Goal: Transaction & Acquisition: Purchase product/service

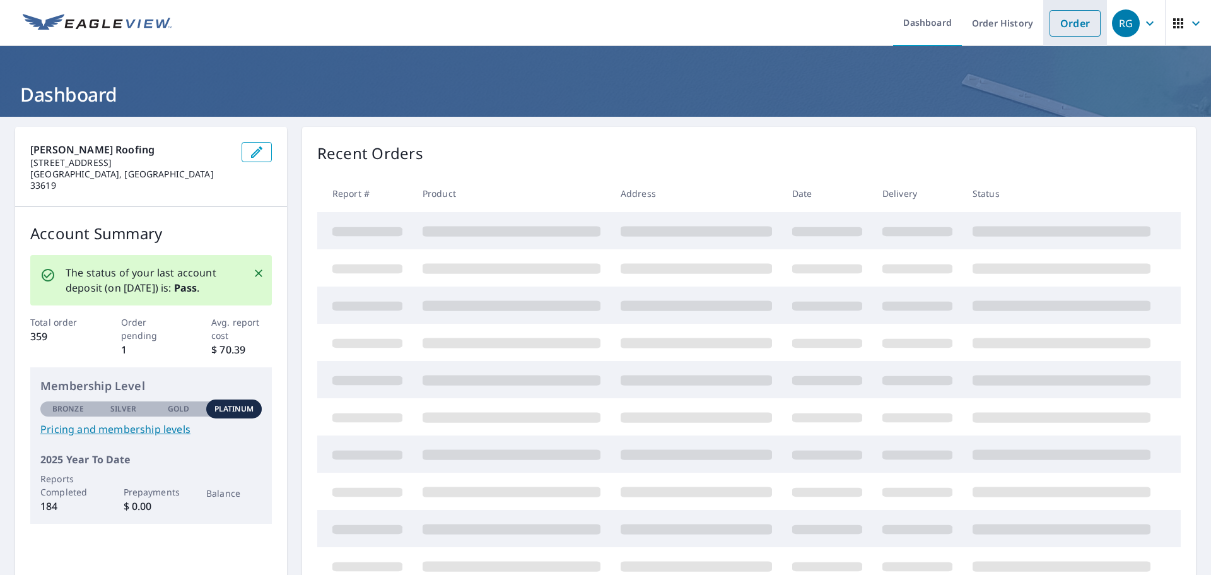
click at [1067, 34] on link "Order" at bounding box center [1075, 23] width 51 height 26
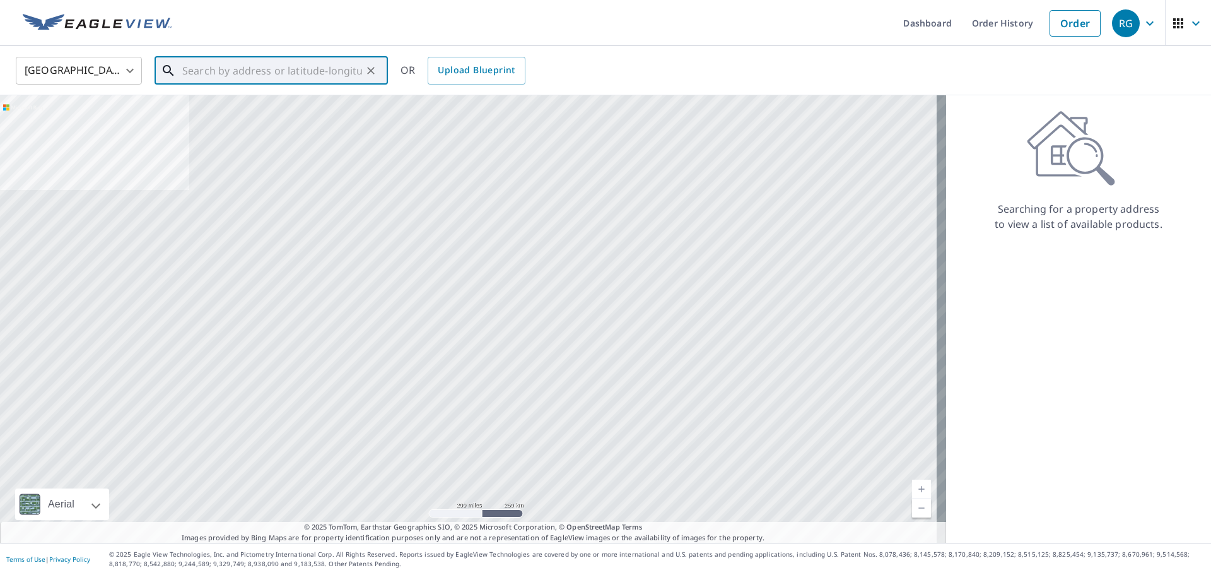
click at [286, 68] on input "text" at bounding box center [272, 70] width 180 height 35
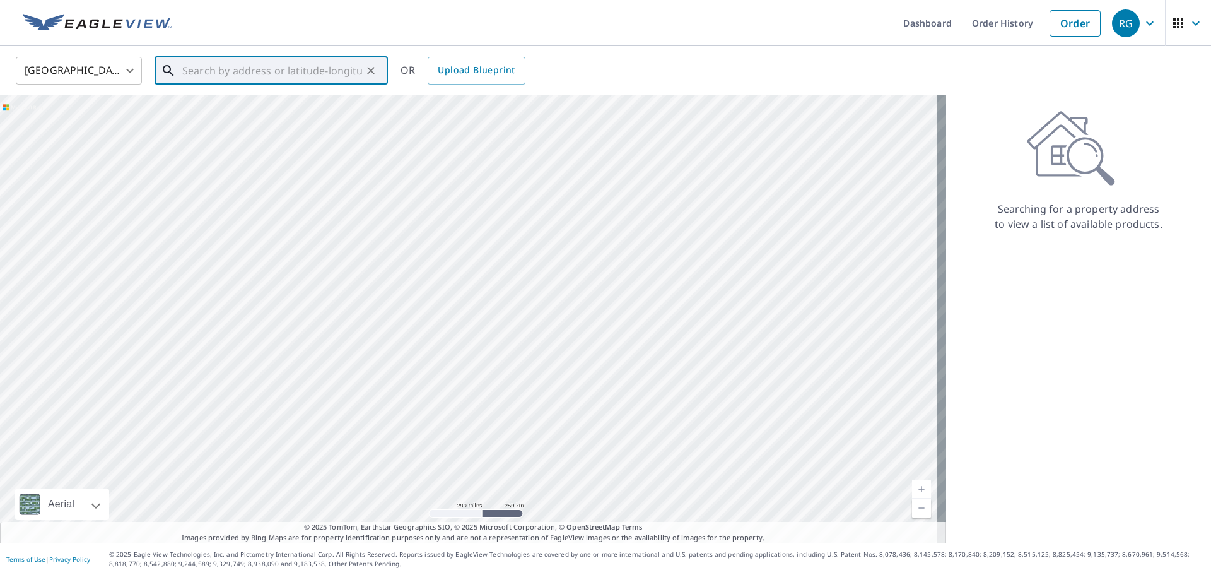
click at [300, 65] on input "text" at bounding box center [272, 70] width 180 height 35
click at [272, 71] on input "text" at bounding box center [272, 70] width 180 height 35
paste input "[STREET_ADDRESS]"
click at [333, 100] on span "[STREET_ADDRESS]" at bounding box center [279, 107] width 198 height 15
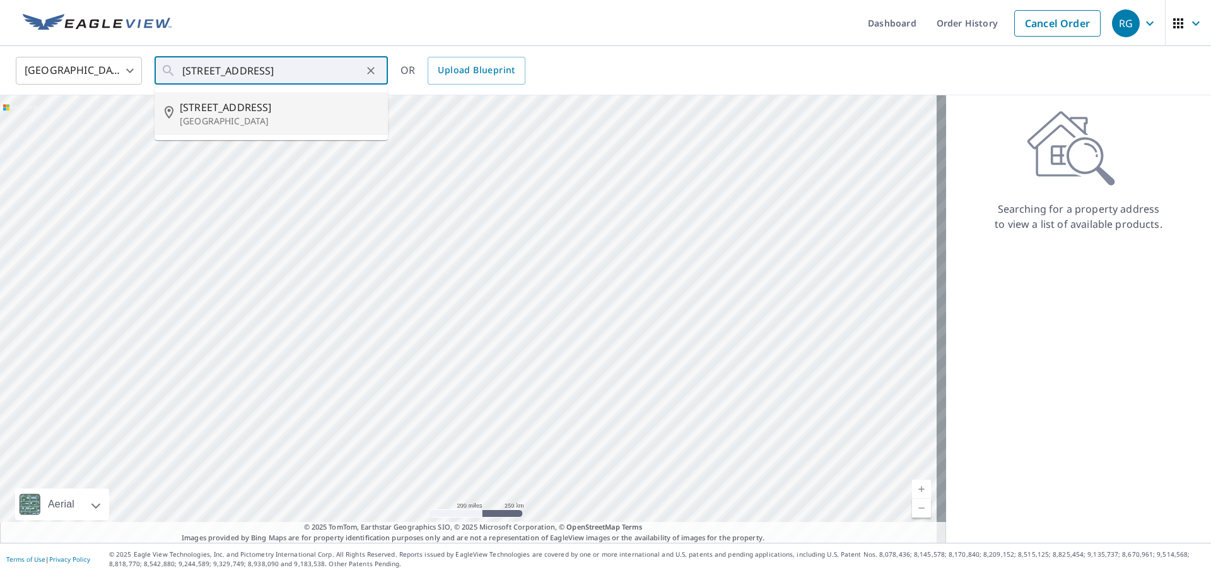
type input "[STREET_ADDRESS]"
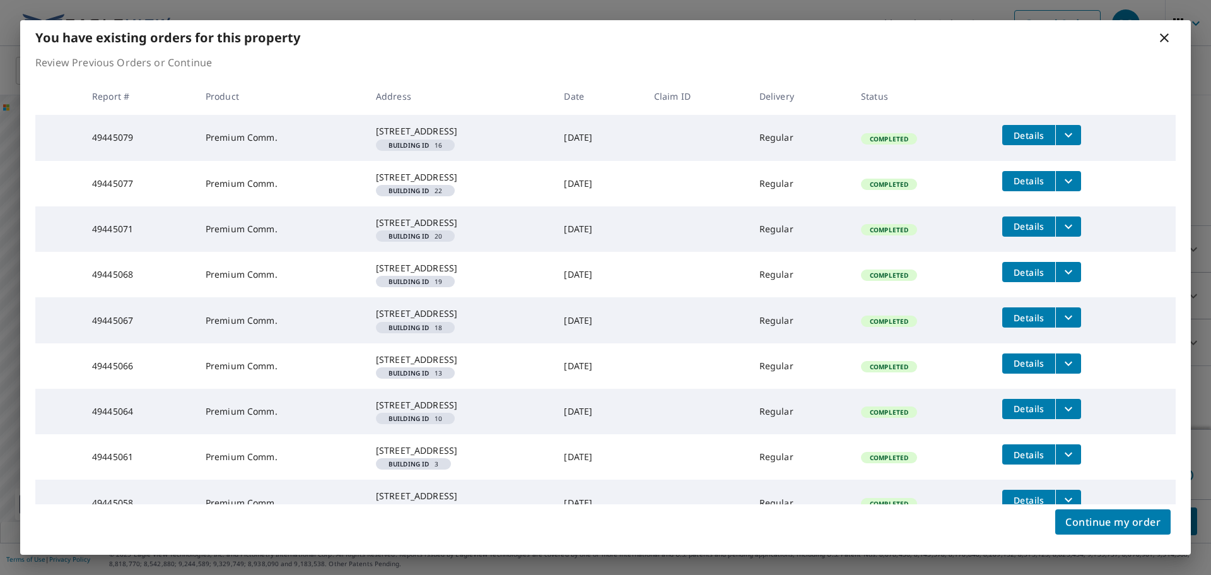
drag, startPoint x: 387, startPoint y: 401, endPoint x: 458, endPoint y: 399, distance: 71.3
click at [1049, 143] on button "Details" at bounding box center [1028, 135] width 53 height 20
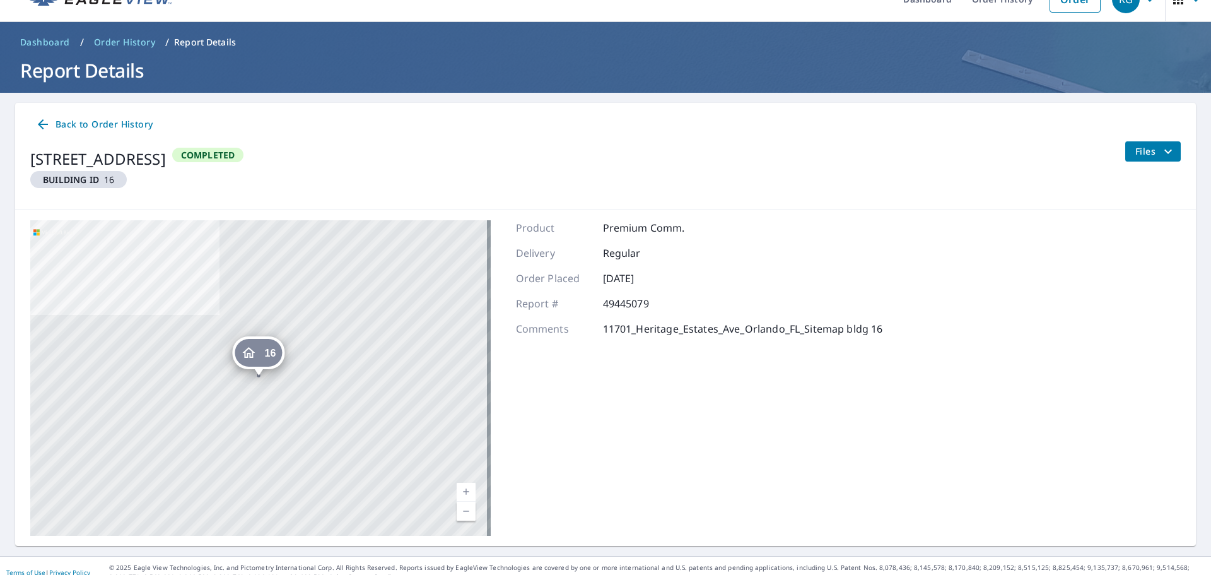
scroll to position [37, 0]
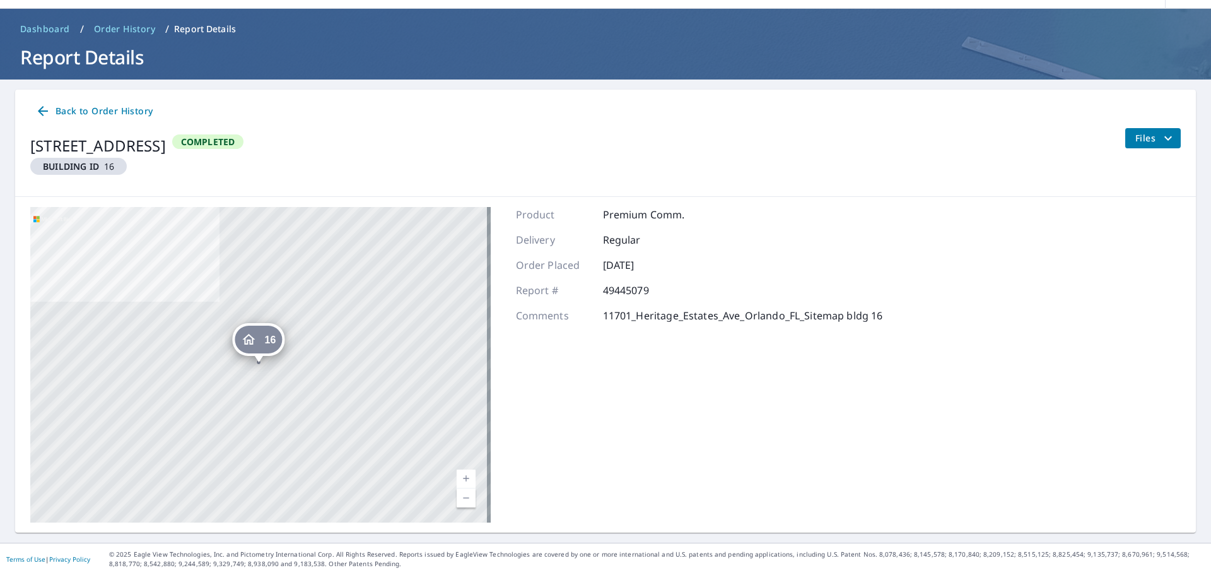
click at [1147, 145] on span "Files" at bounding box center [1155, 138] width 40 height 15
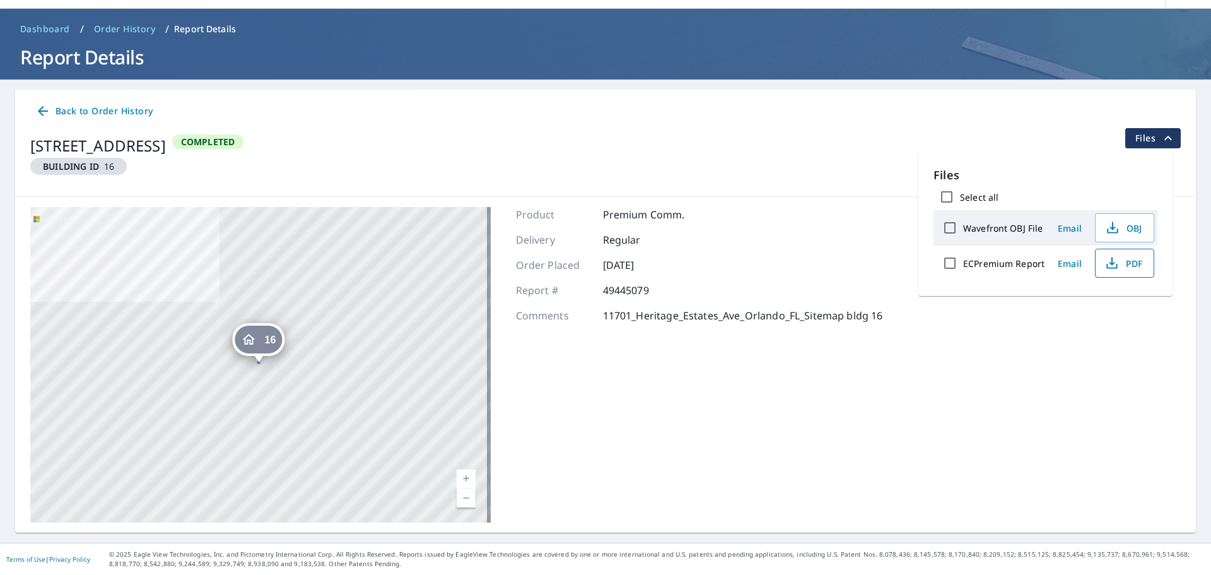
click at [1113, 261] on icon "button" at bounding box center [1112, 262] width 15 height 15
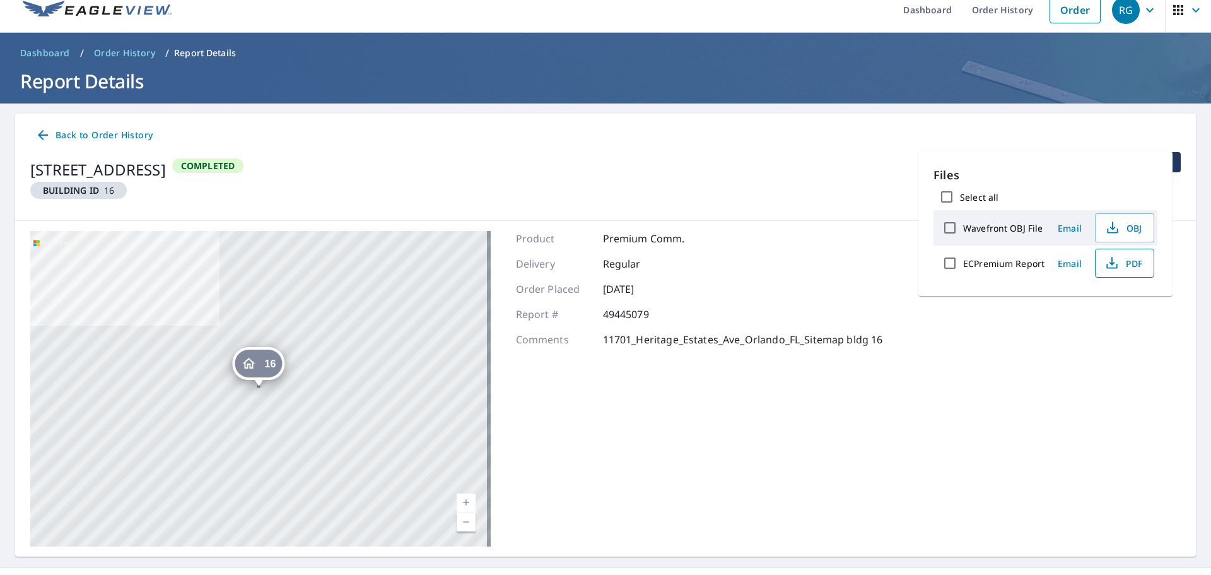
scroll to position [0, 0]
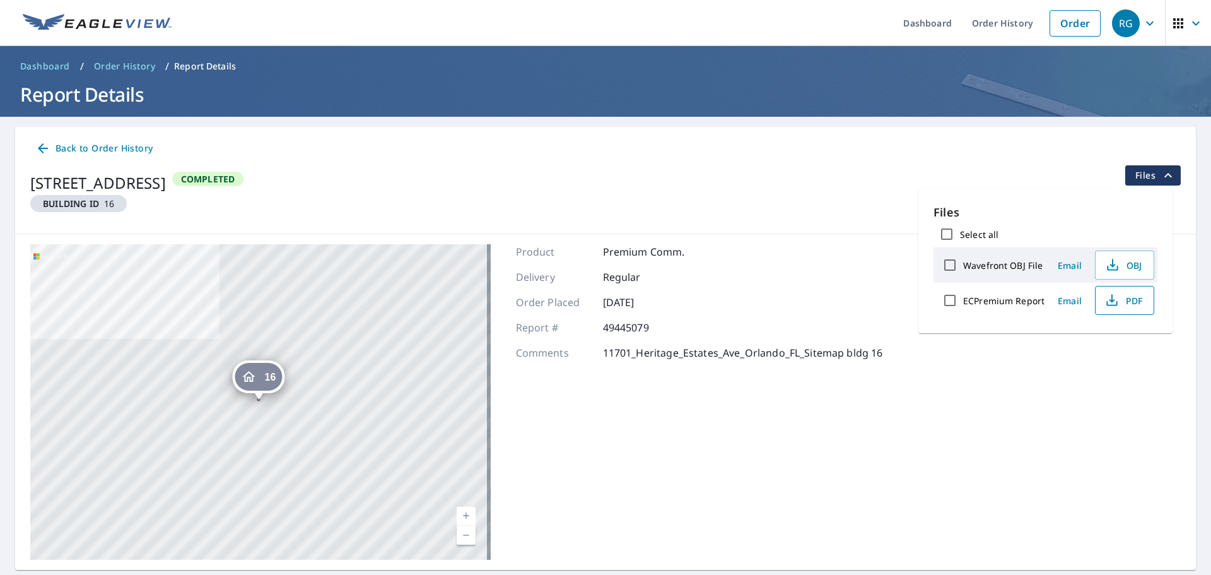
click at [98, 146] on span "Back to Order History" at bounding box center [93, 149] width 117 height 16
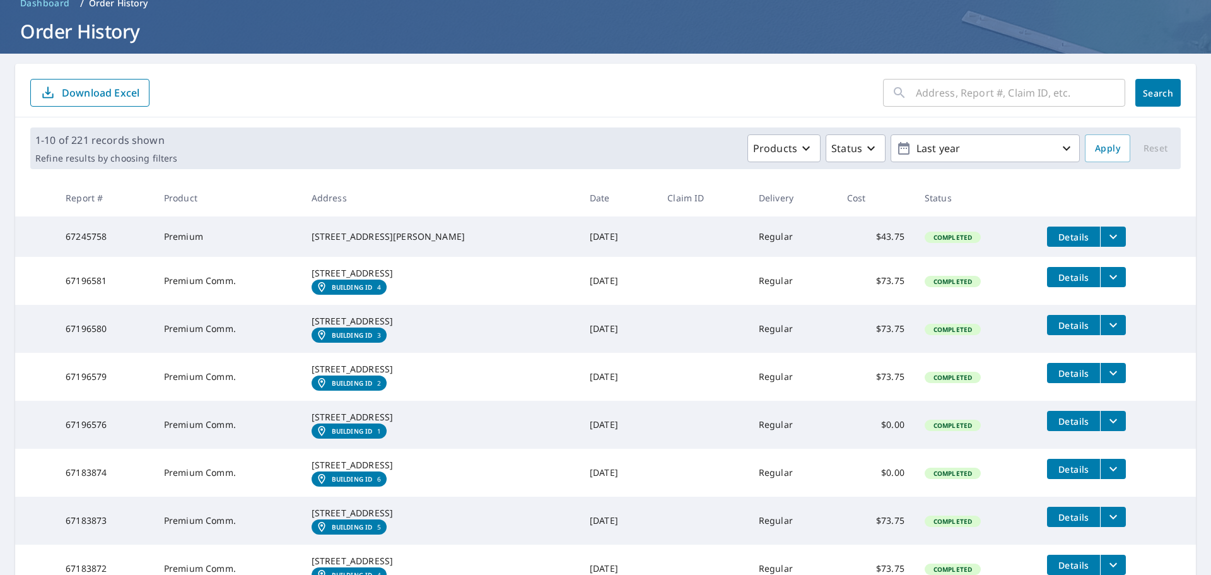
click at [1076, 282] on span "Details" at bounding box center [1074, 277] width 38 height 12
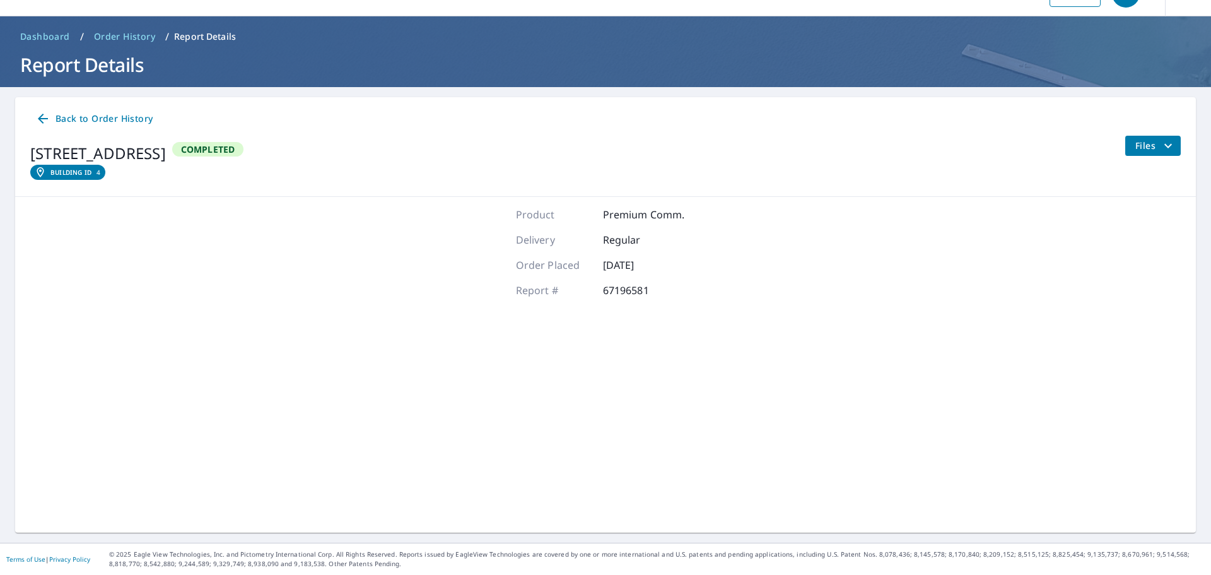
scroll to position [30, 0]
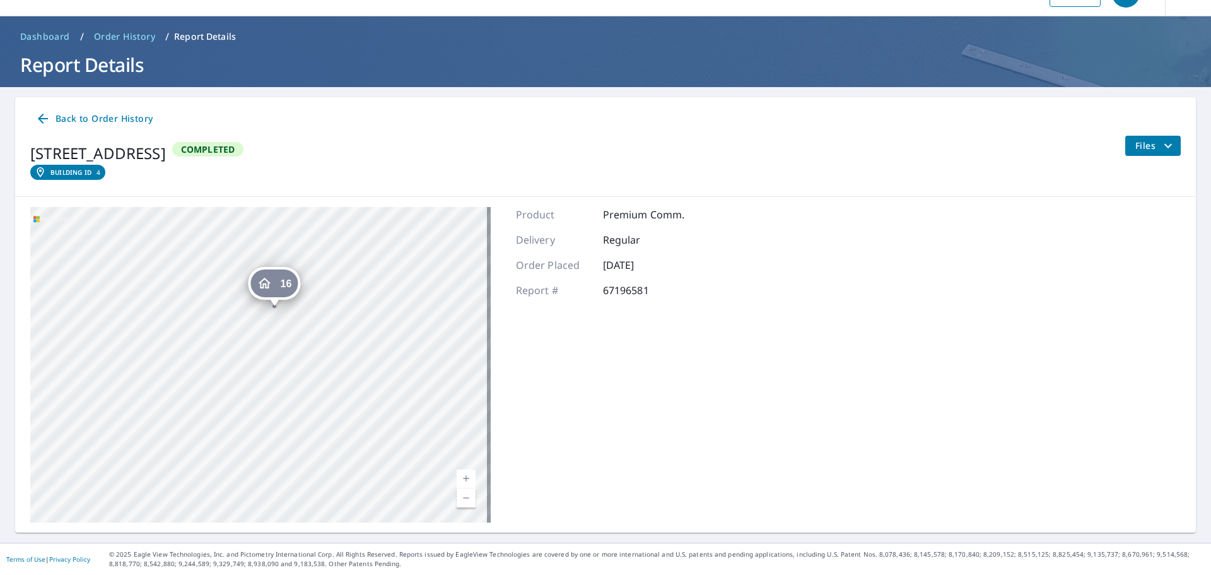
click at [496, 356] on div "16 [STREET_ADDRESS] Aerial Road A standard road map Aerial A detailed look from…" at bounding box center [605, 365] width 1181 height 336
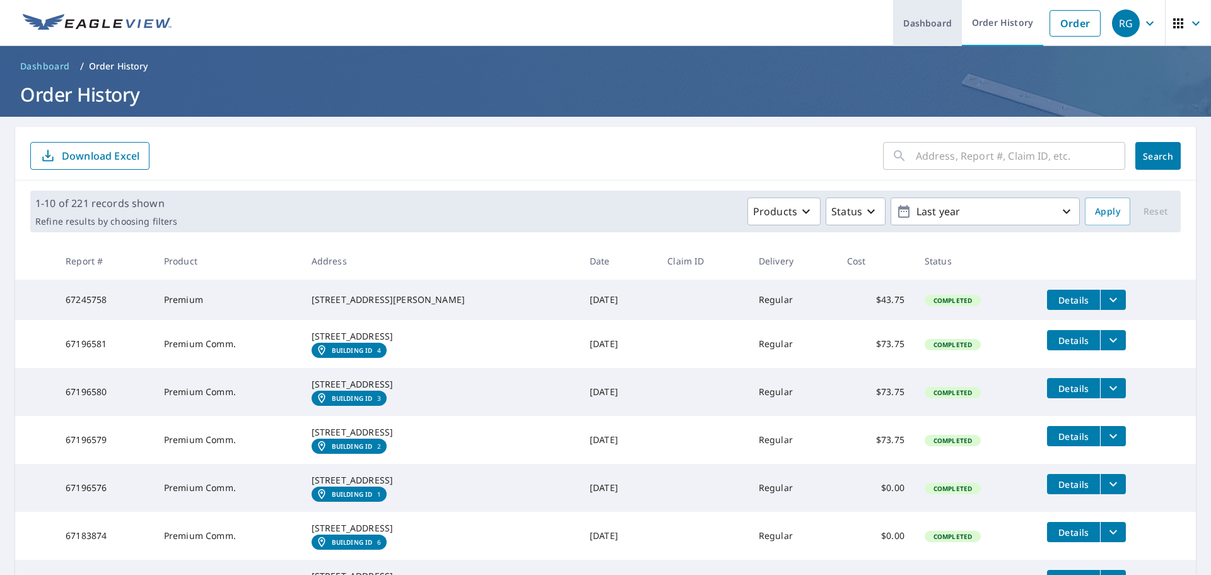
click at [944, 25] on link "Dashboard" at bounding box center [927, 23] width 69 height 46
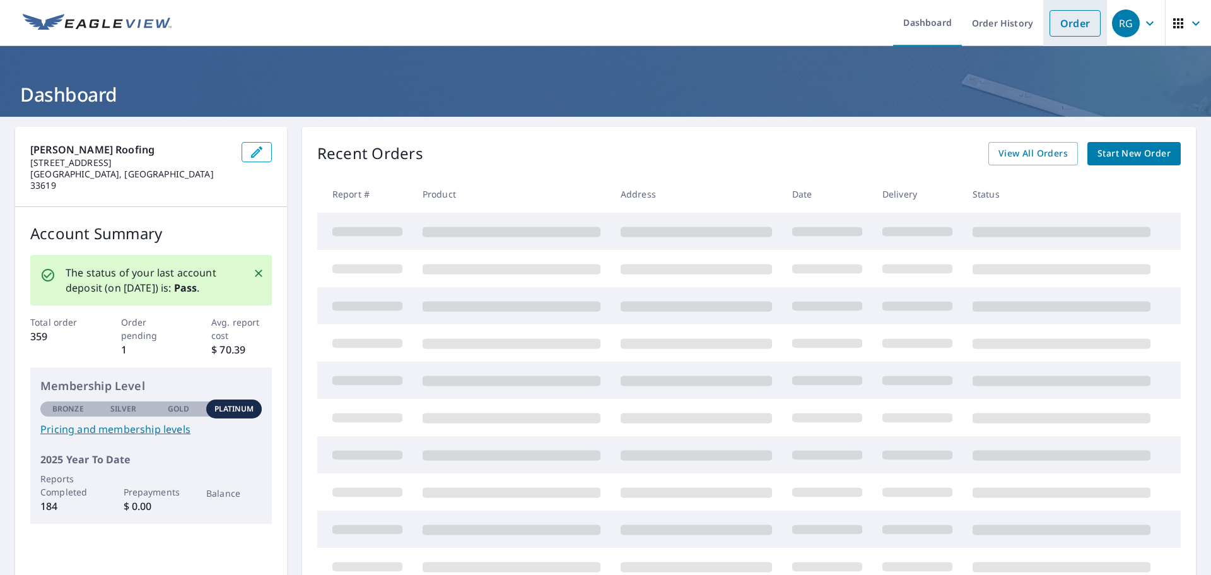
click at [1062, 28] on link "Order" at bounding box center [1075, 23] width 51 height 26
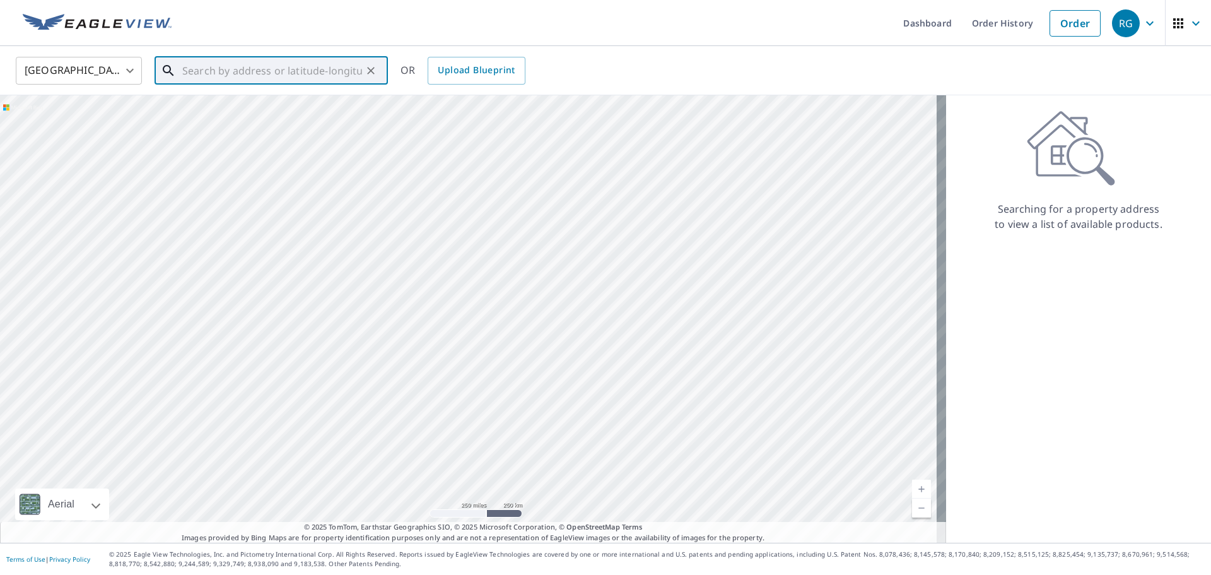
click at [281, 71] on input "text" at bounding box center [272, 70] width 180 height 35
paste input "[STREET_ADDRESS]"
click at [283, 108] on span "[STREET_ADDRESS]" at bounding box center [279, 107] width 198 height 15
type input "[STREET_ADDRESS]"
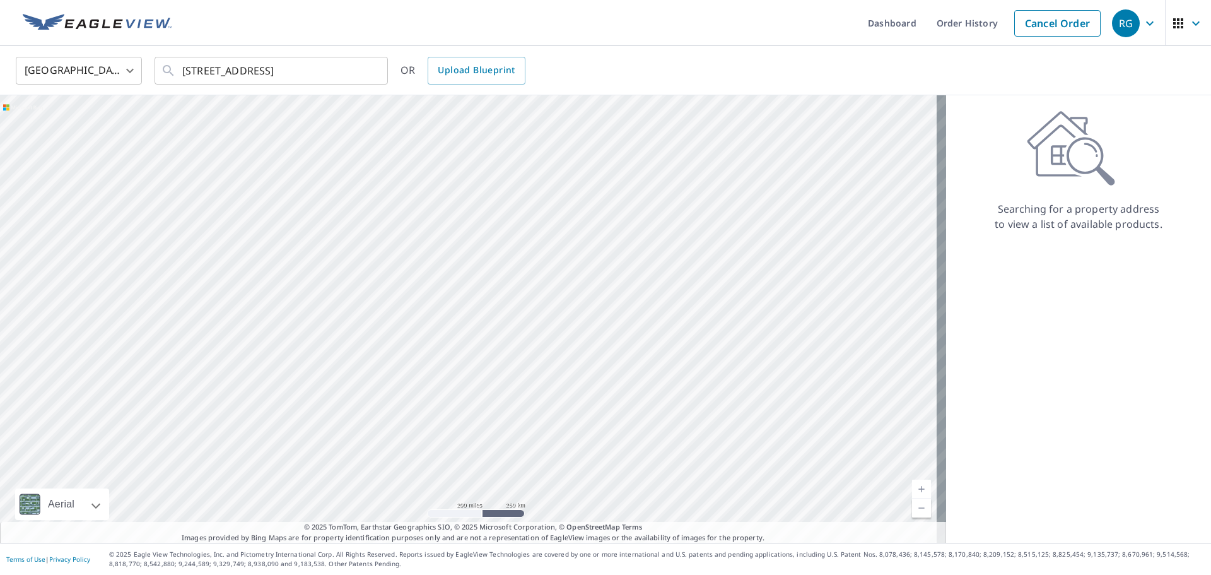
scroll to position [0, 0]
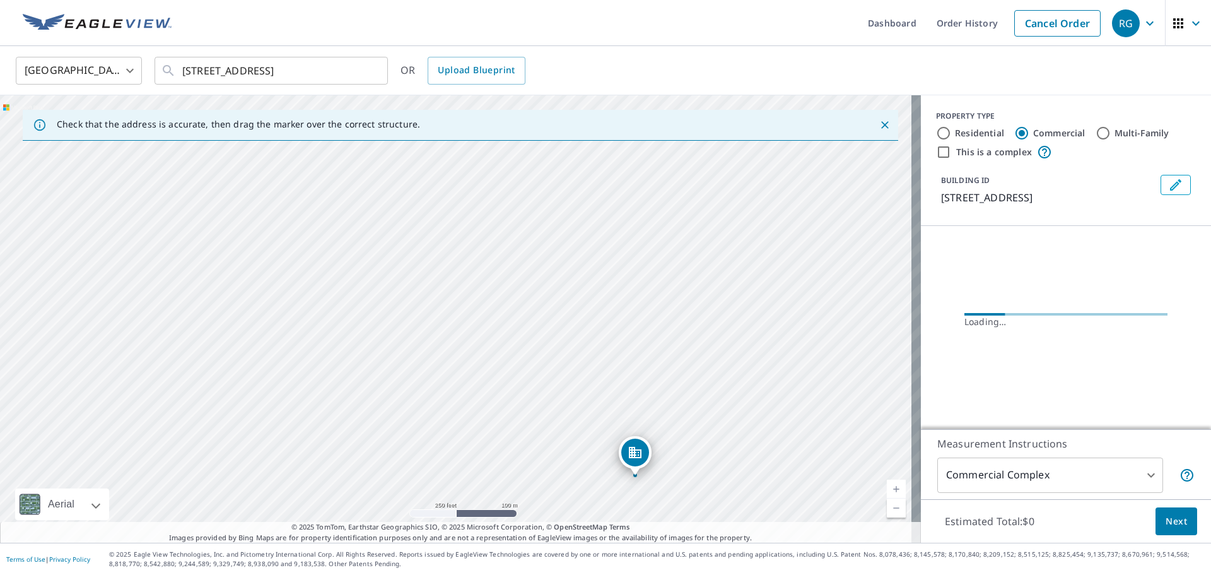
click at [449, 248] on div "[STREET_ADDRESS]" at bounding box center [460, 318] width 921 height 447
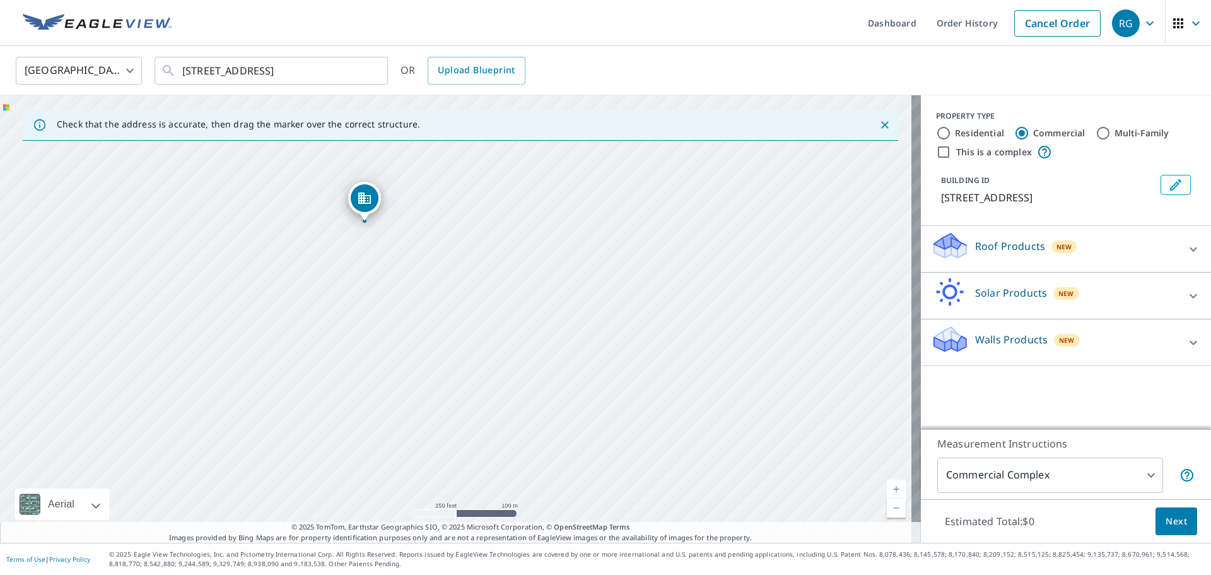
drag, startPoint x: 572, startPoint y: 279, endPoint x: 498, endPoint y: 221, distance: 94.3
click at [498, 221] on div "[STREET_ADDRESS]" at bounding box center [460, 318] width 921 height 447
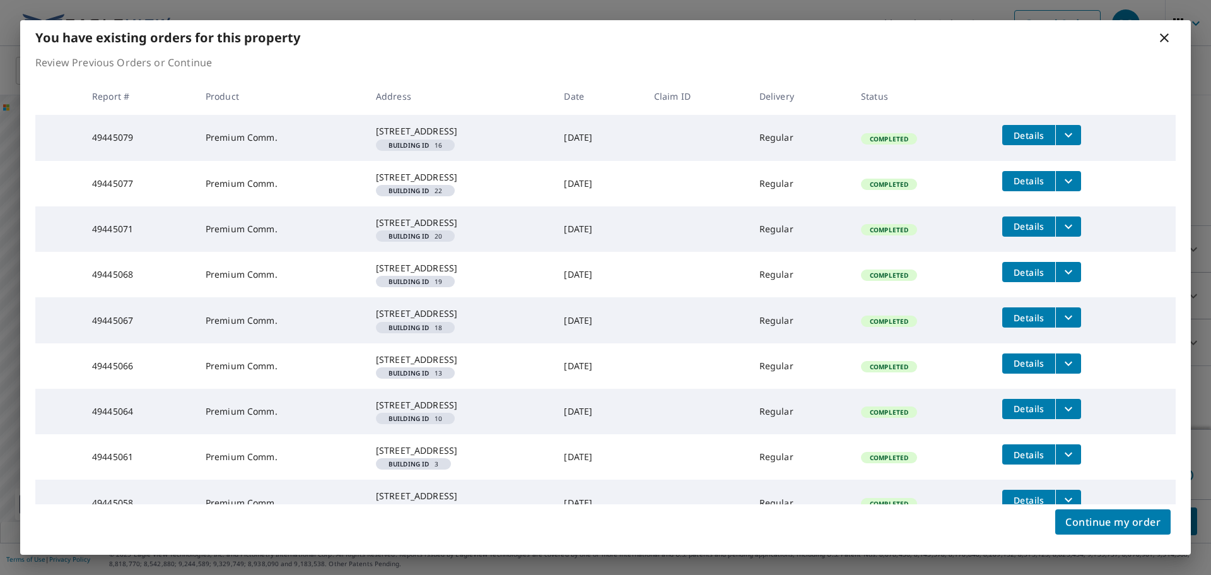
click at [1076, 131] on icon "filesDropdownBtn-49445079" at bounding box center [1068, 134] width 15 height 15
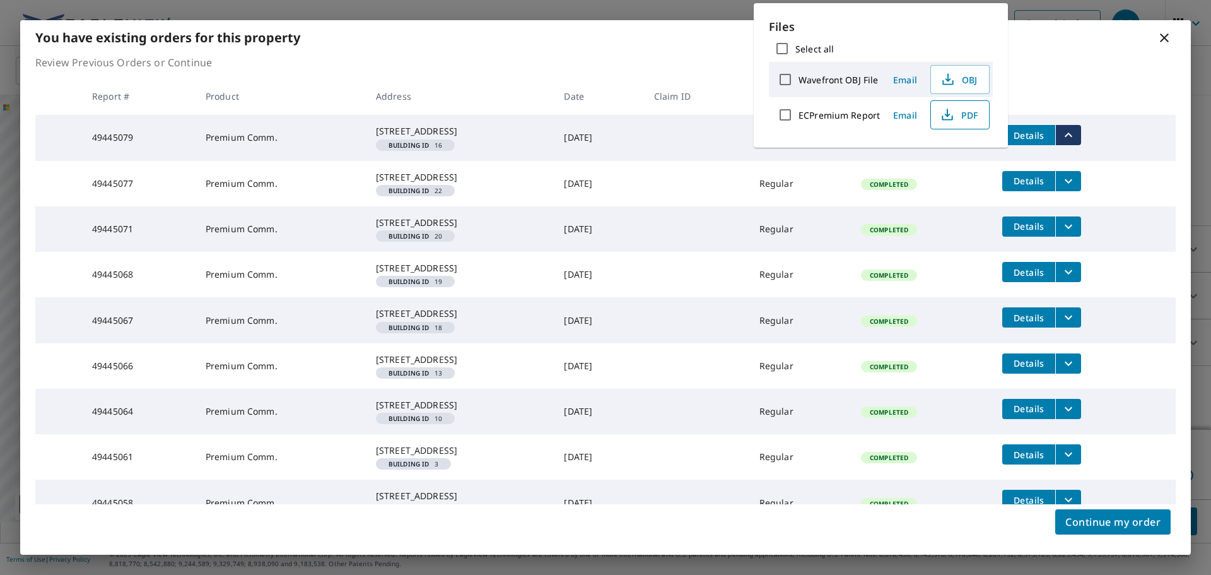
click at [958, 113] on span "PDF" at bounding box center [959, 114] width 40 height 15
click at [1082, 206] on tr "49445077 Premium Comm. [STREET_ADDRESS] Building ID 22 [DATE] Regular Completed…" at bounding box center [605, 183] width 1141 height 45
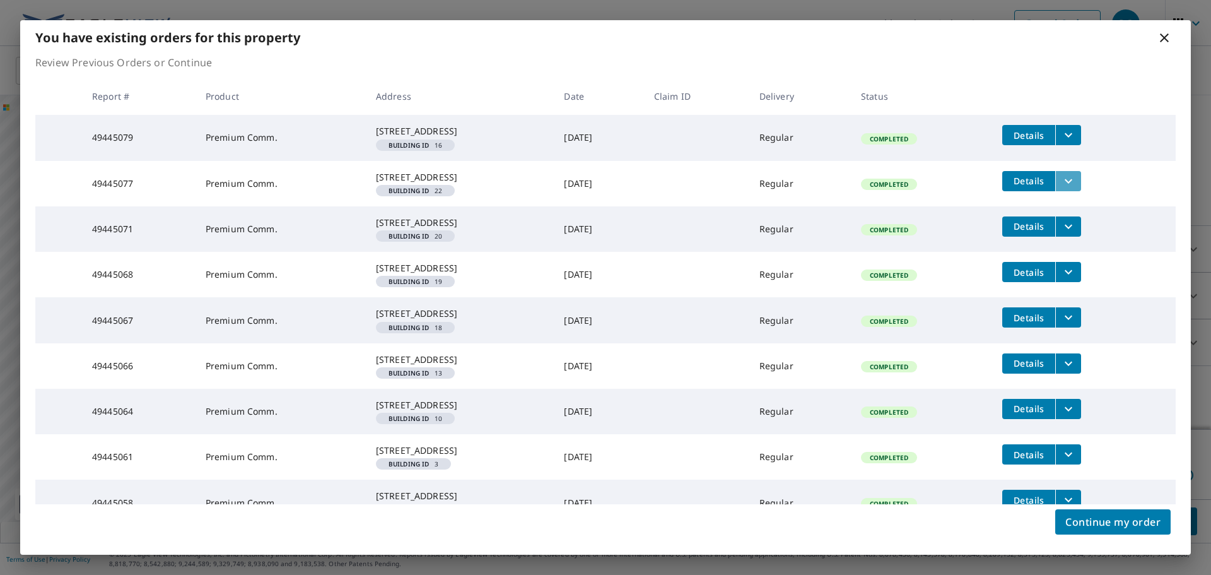
click at [1070, 189] on icon "filesDropdownBtn-49445077" at bounding box center [1068, 180] width 15 height 15
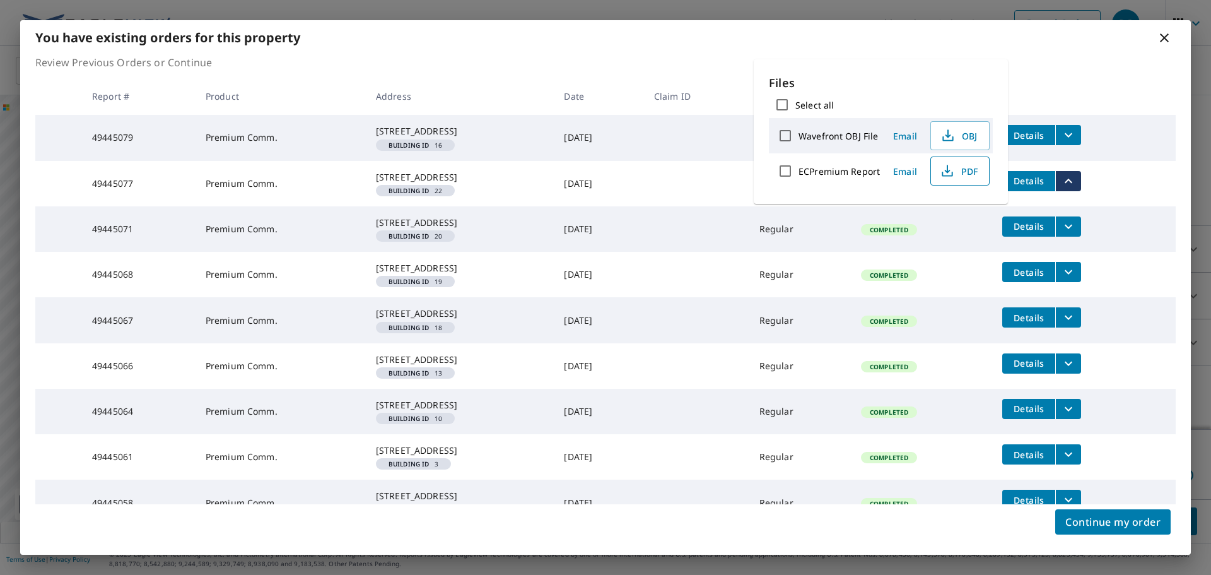
click at [969, 176] on span "PDF" at bounding box center [959, 170] width 40 height 15
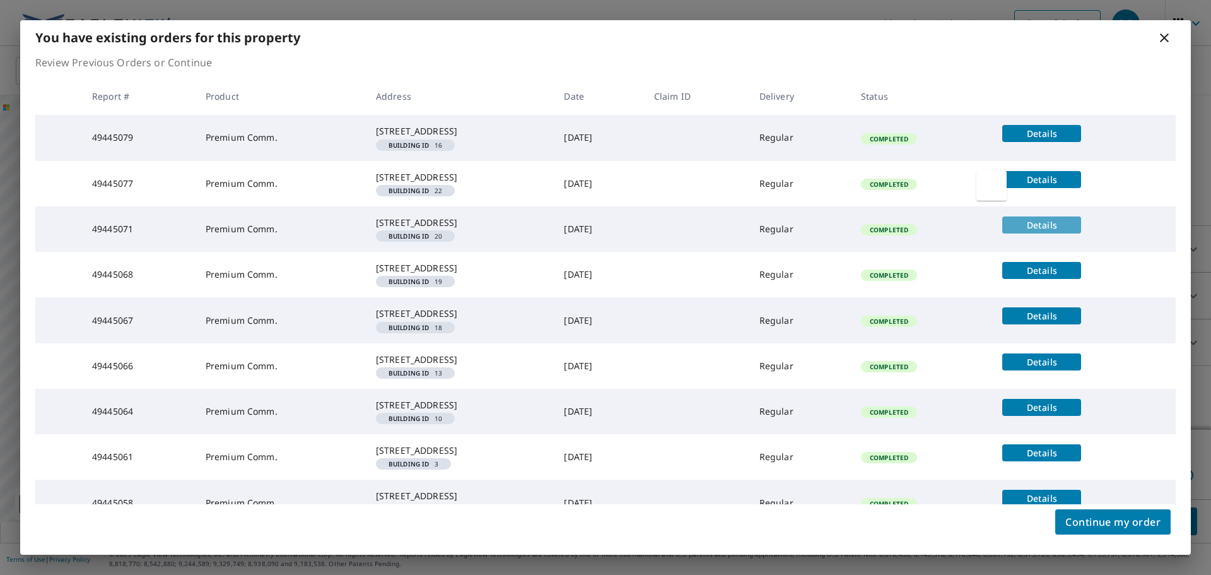
click at [1062, 231] on span "Details" at bounding box center [1042, 225] width 64 height 12
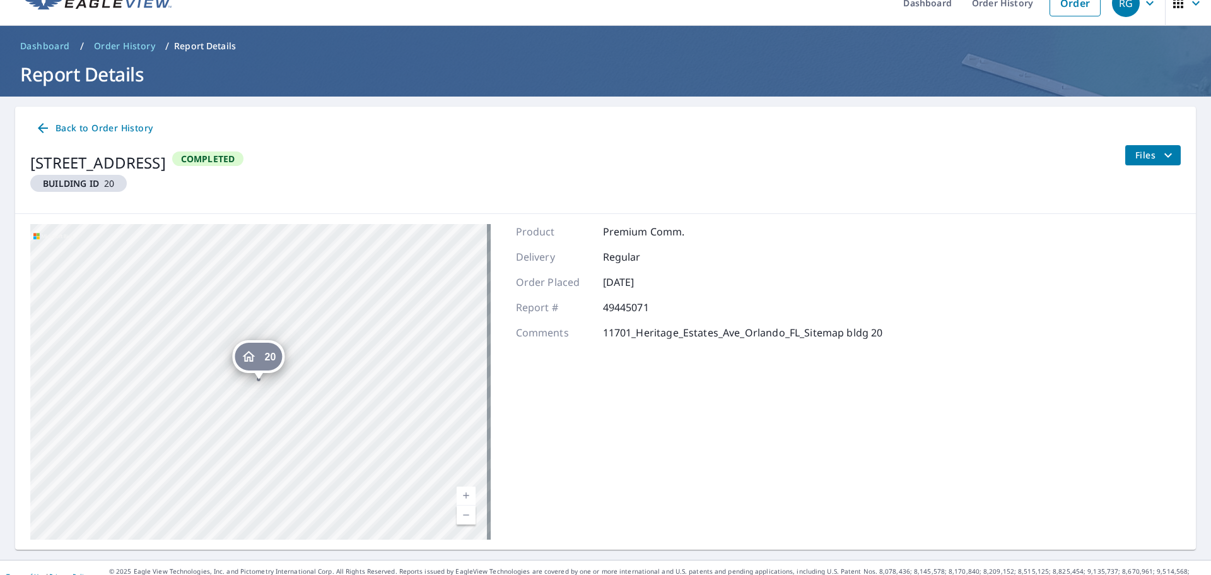
scroll to position [37, 0]
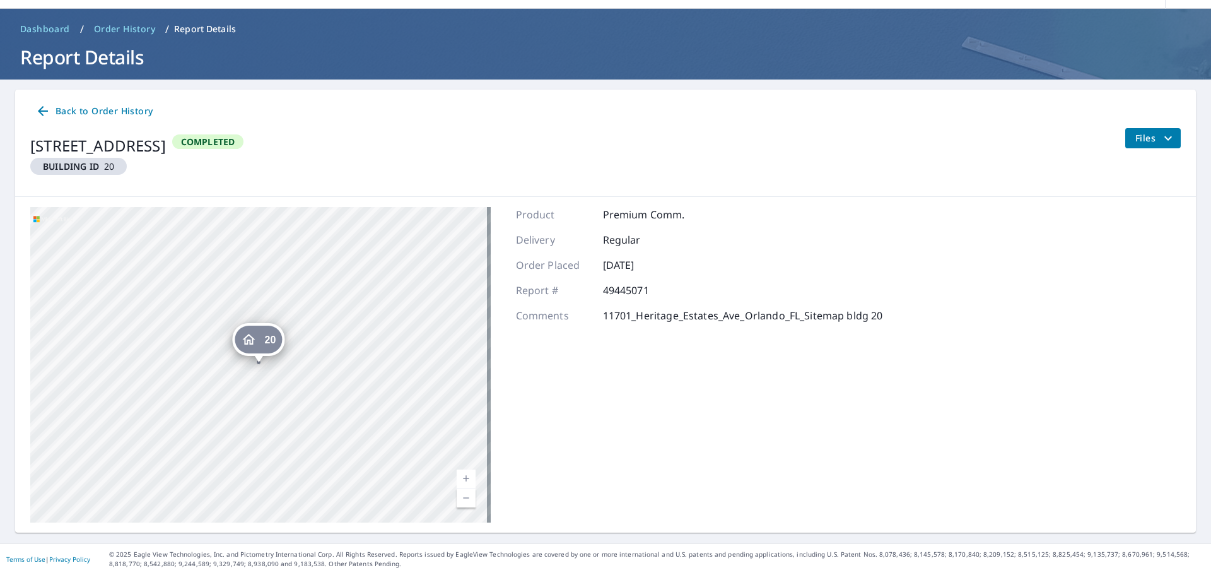
click at [255, 337] on icon "Dropped pin, building 20, Residential property, 11701 Heritage Estates Ave Orla…" at bounding box center [248, 339] width 15 height 15
drag, startPoint x: 1002, startPoint y: 315, endPoint x: 1068, endPoint y: 249, distance: 93.2
click at [1003, 308] on div "20 [STREET_ADDRESS] Aerial Road A standard road map Aerial A detailed look from…" at bounding box center [605, 365] width 1181 height 336
click at [1161, 131] on icon "filesDropdownBtn-49445071" at bounding box center [1168, 138] width 15 height 15
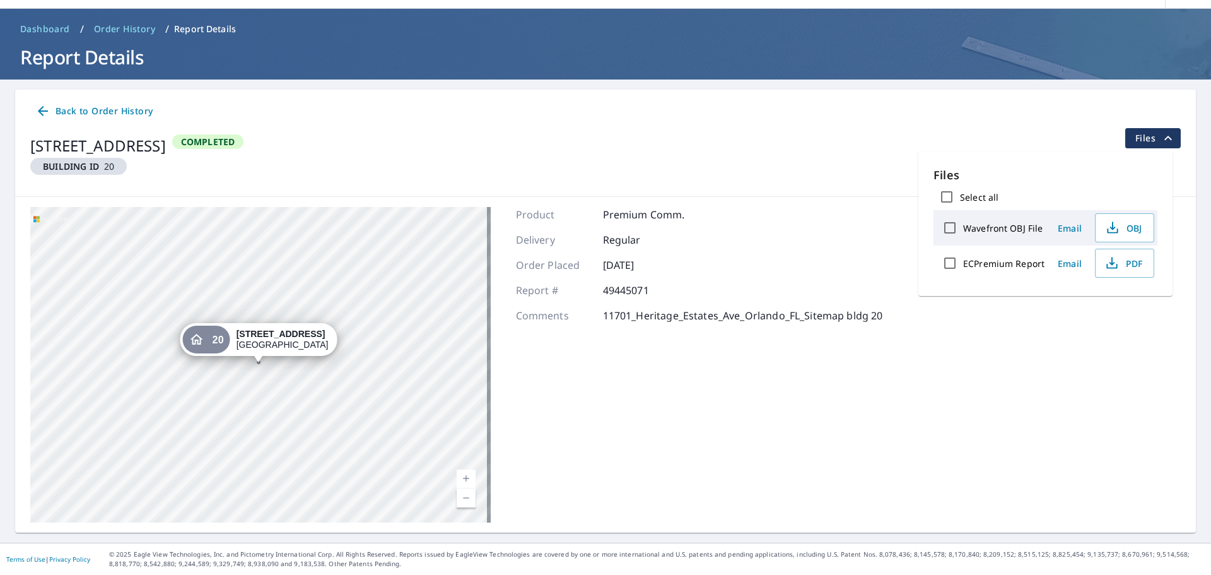
click at [885, 191] on div "Back to Order History [STREET_ADDRESS][GEOGRAPHIC_DATA] ID 20 Completed Files" at bounding box center [605, 143] width 1181 height 107
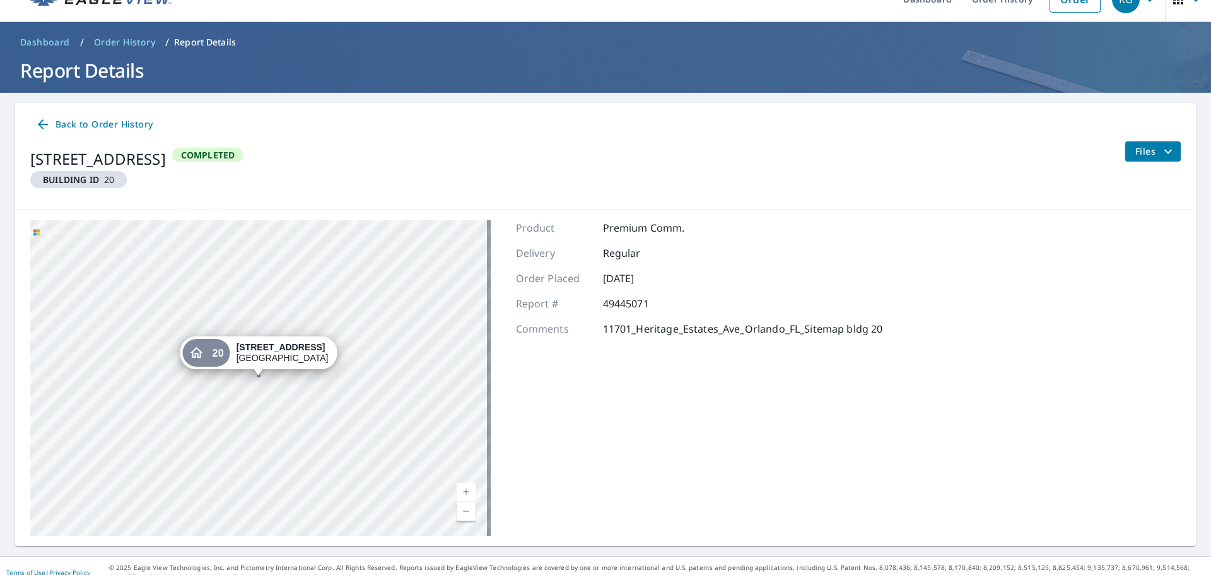
scroll to position [0, 0]
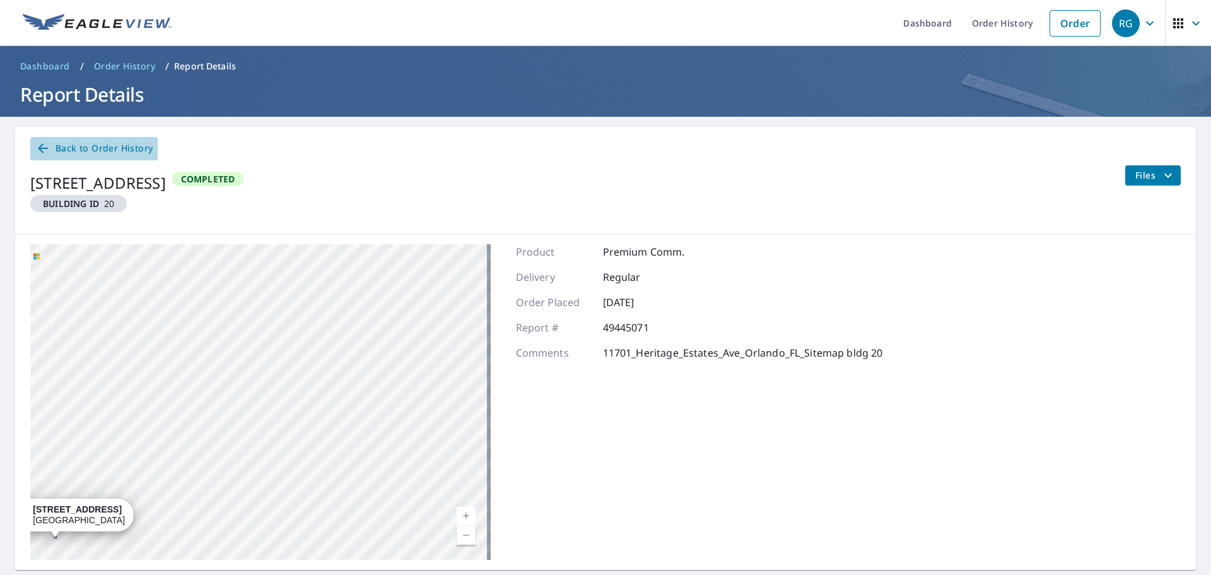
click at [81, 151] on span "Back to Order History" at bounding box center [93, 149] width 117 height 16
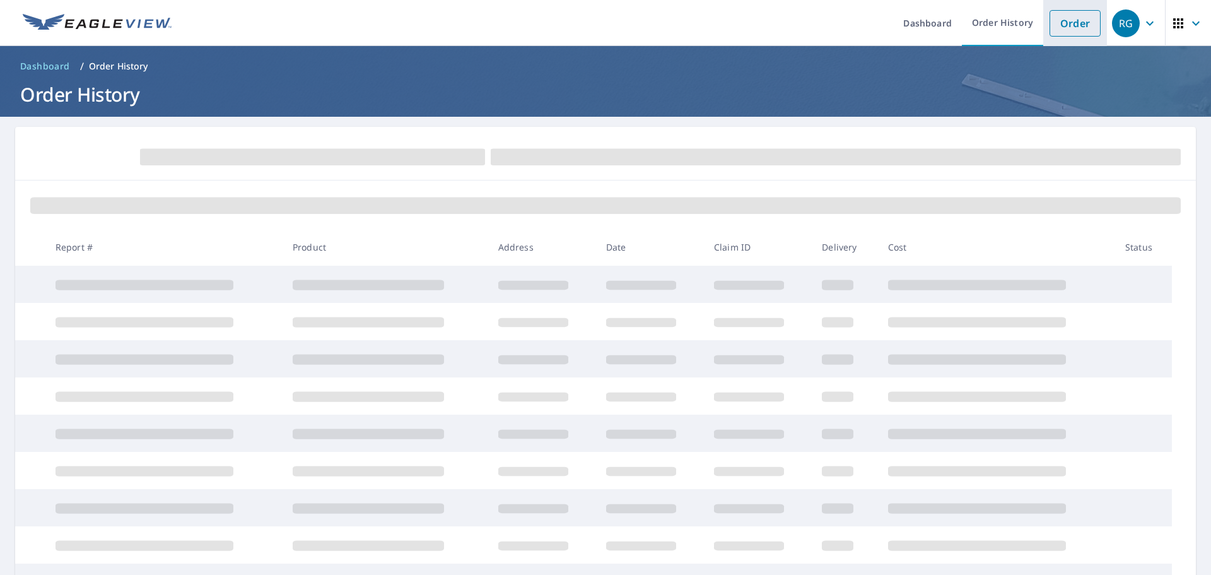
click at [1068, 25] on link "Order" at bounding box center [1075, 23] width 51 height 26
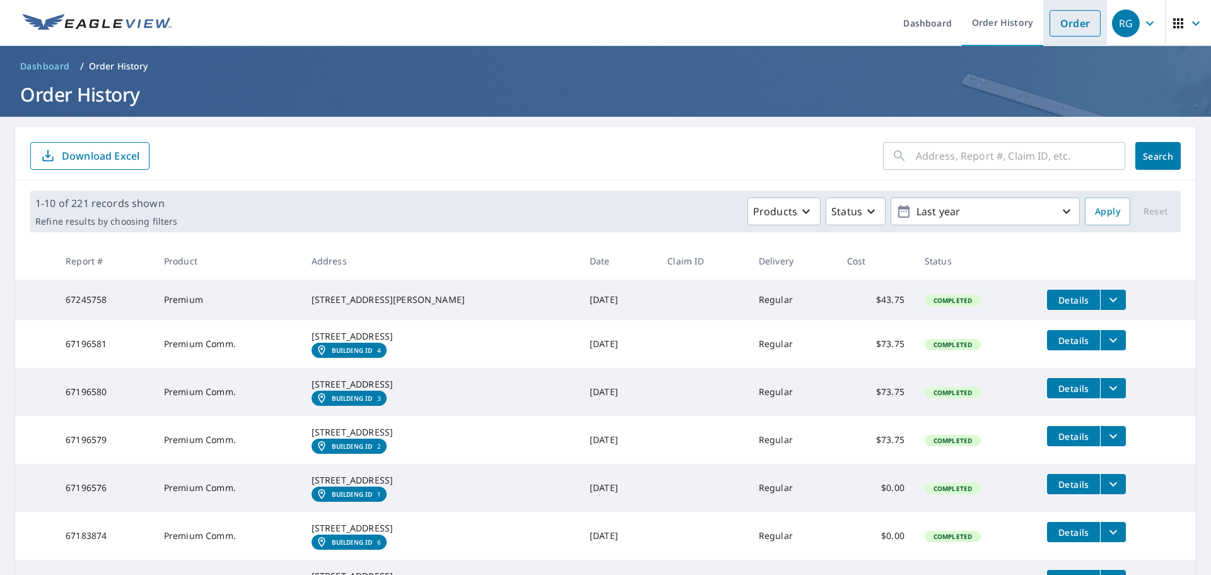
click at [1051, 31] on link "Order" at bounding box center [1075, 23] width 51 height 26
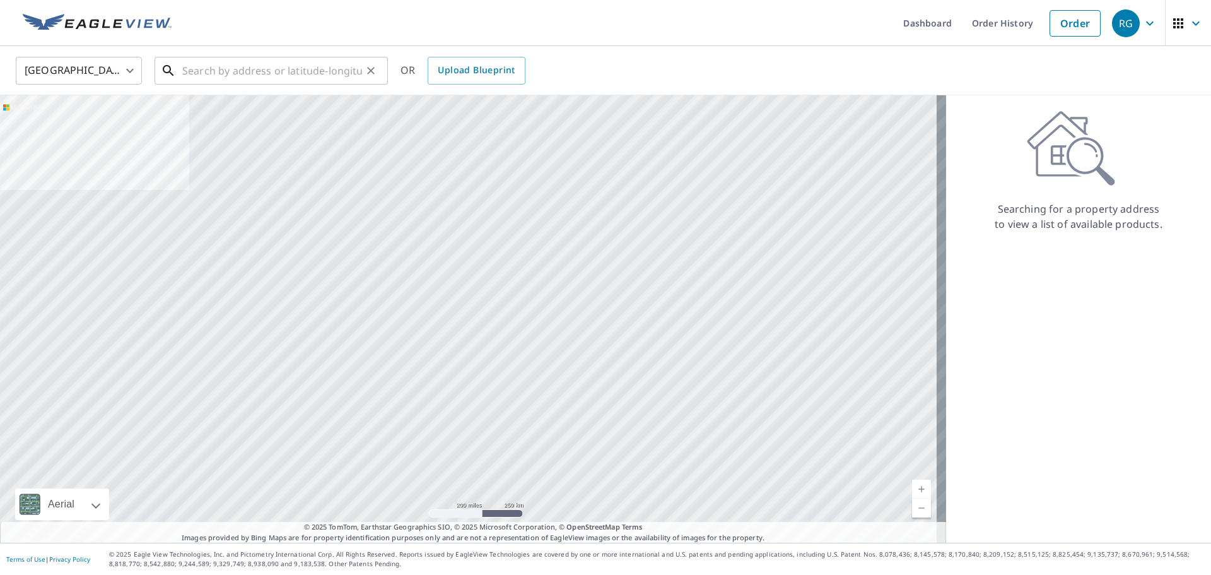
drag, startPoint x: 326, startPoint y: 74, endPoint x: 317, endPoint y: 78, distance: 9.9
paste input "[STREET_ADDRESS]"
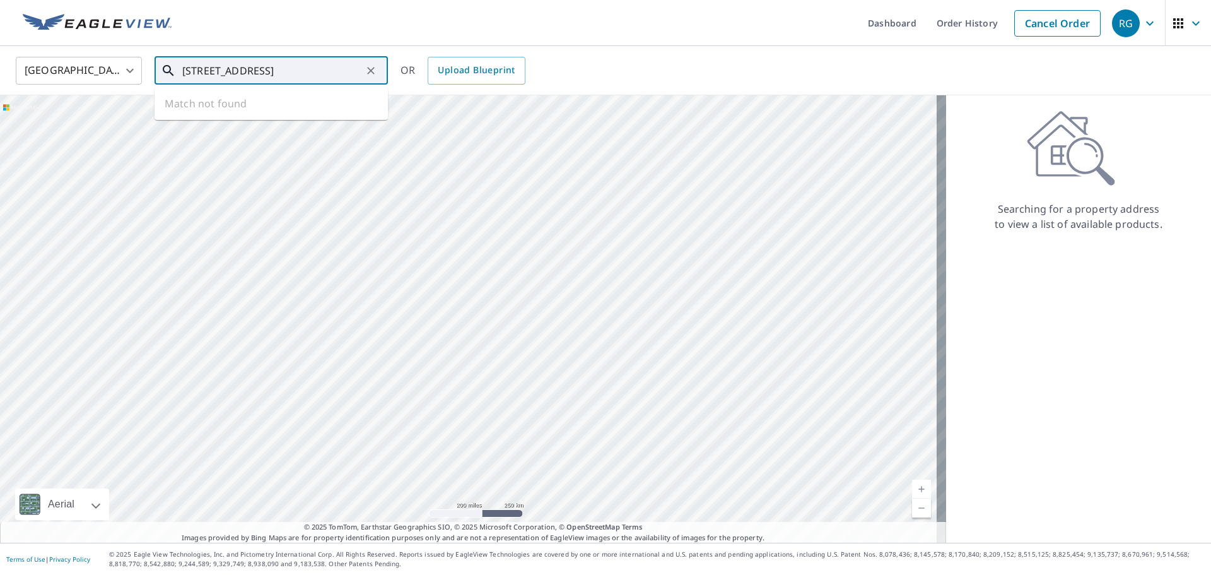
scroll to position [0, 66]
click at [194, 94] on li "[STREET_ADDRESS]" at bounding box center [271, 113] width 233 height 43
type input "[STREET_ADDRESS]"
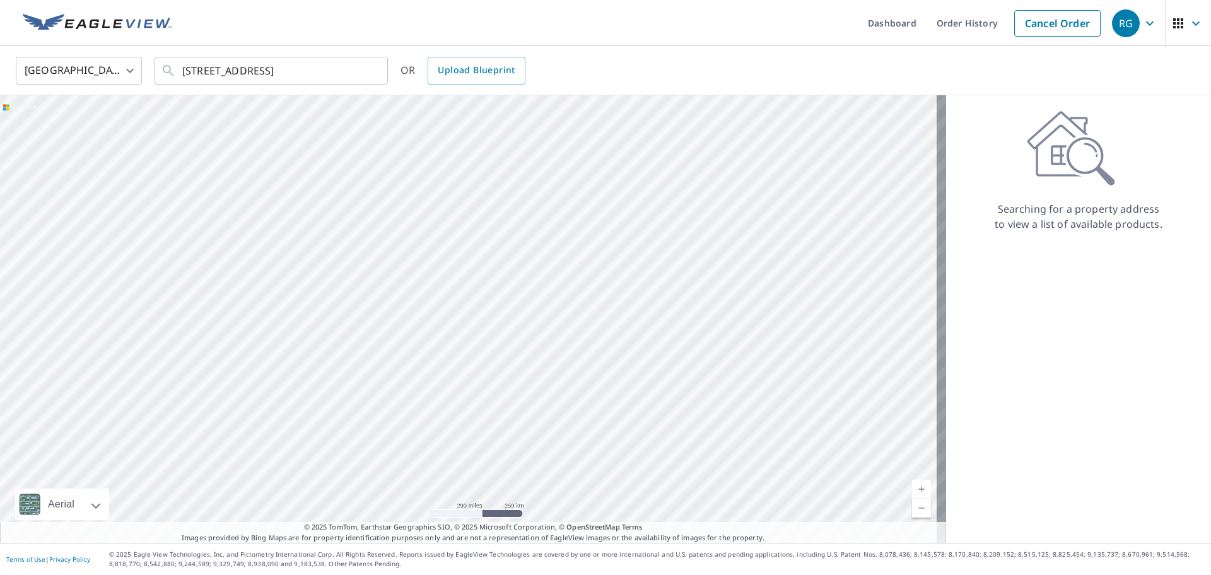
scroll to position [0, 0]
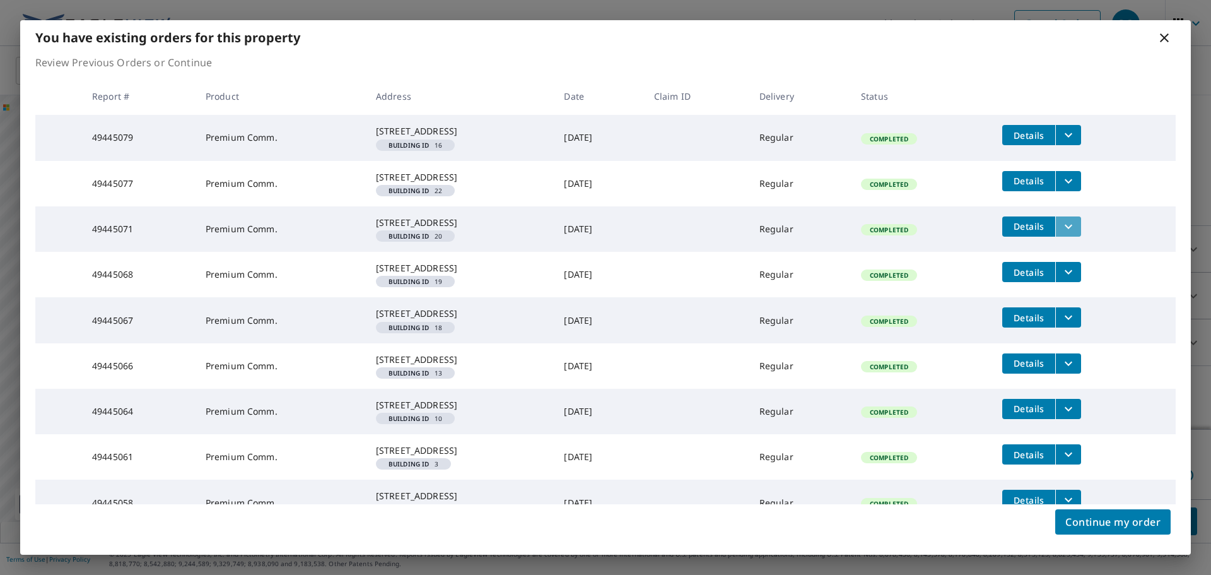
click at [1076, 234] on icon "filesDropdownBtn-49445071" at bounding box center [1068, 226] width 15 height 15
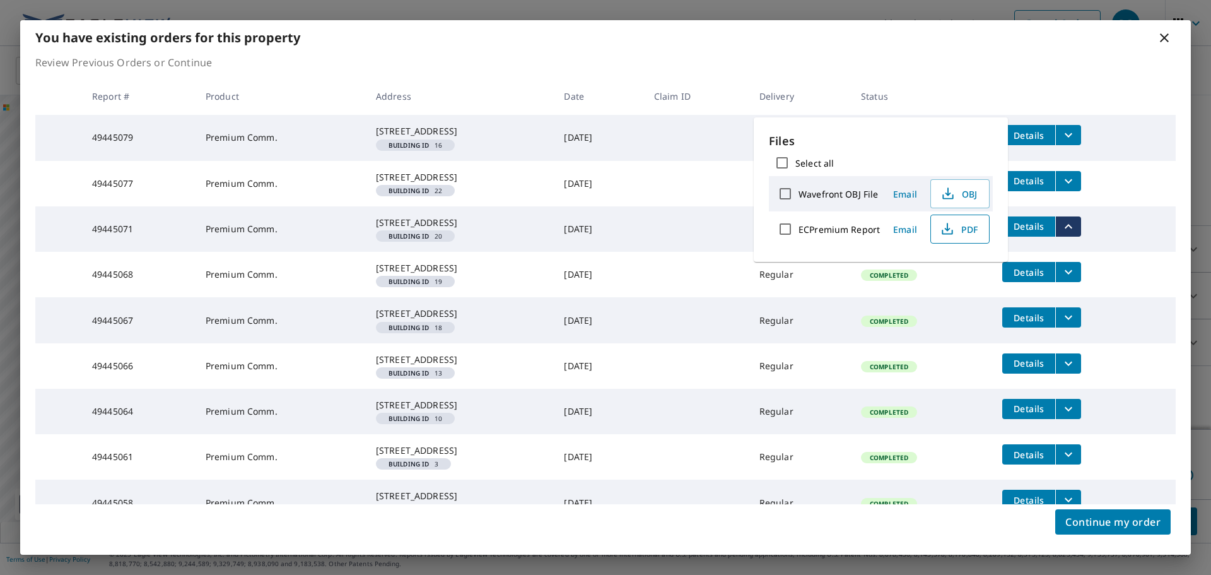
click at [946, 230] on icon "button" at bounding box center [947, 227] width 6 height 8
click at [1076, 279] on icon "filesDropdownBtn-49445068" at bounding box center [1068, 271] width 15 height 15
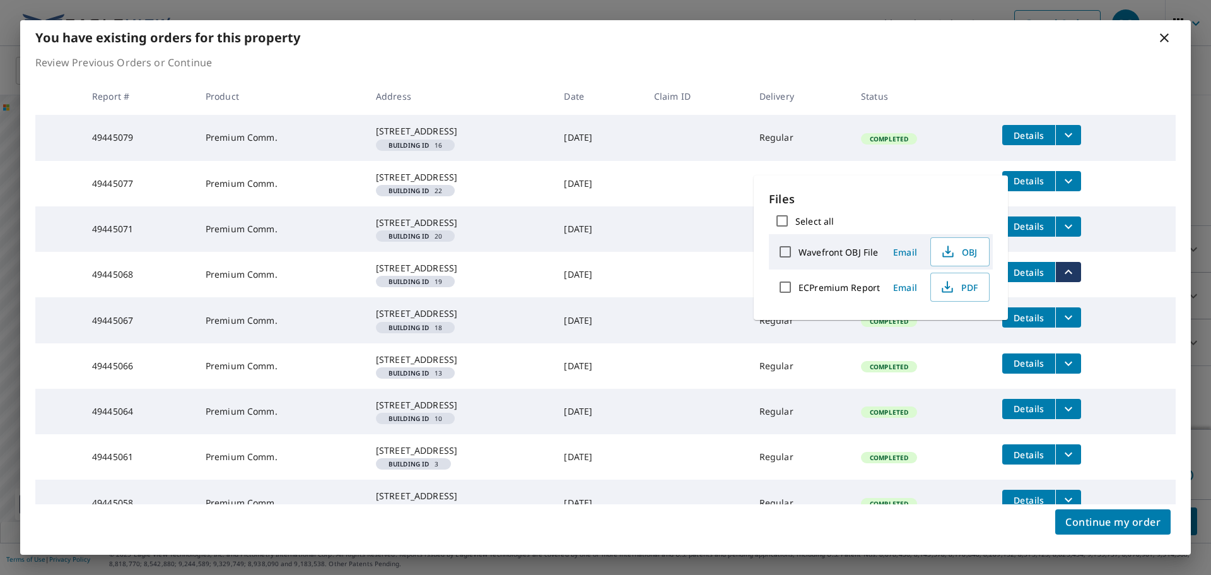
click at [1076, 279] on icon "filesDropdownBtn-49445068" at bounding box center [1068, 271] width 15 height 15
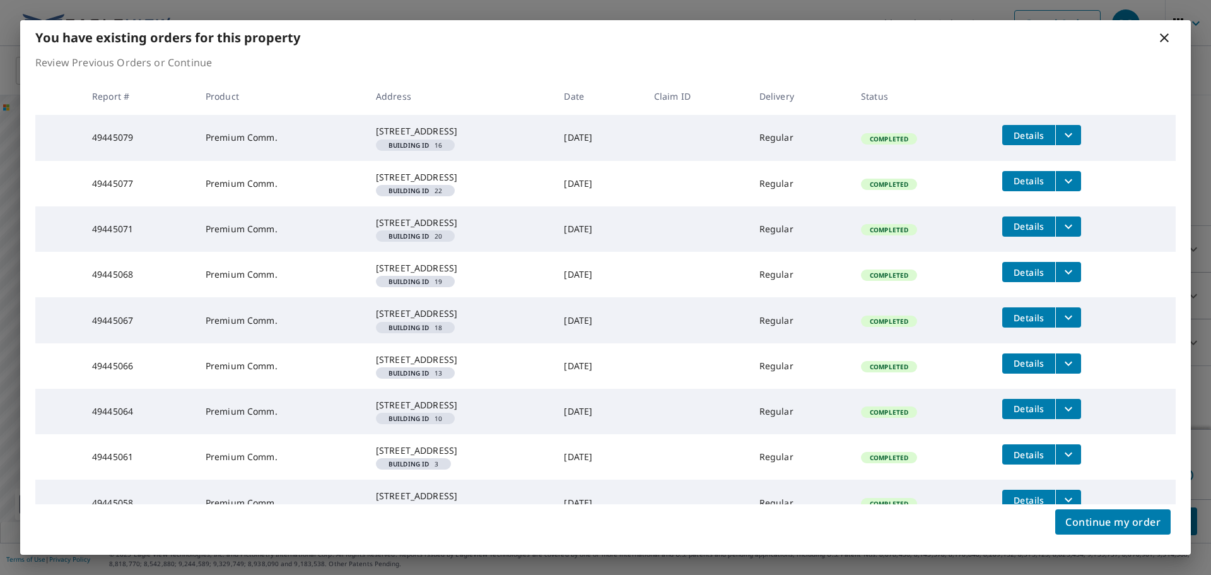
click at [1076, 279] on icon "filesDropdownBtn-49445068" at bounding box center [1068, 271] width 15 height 15
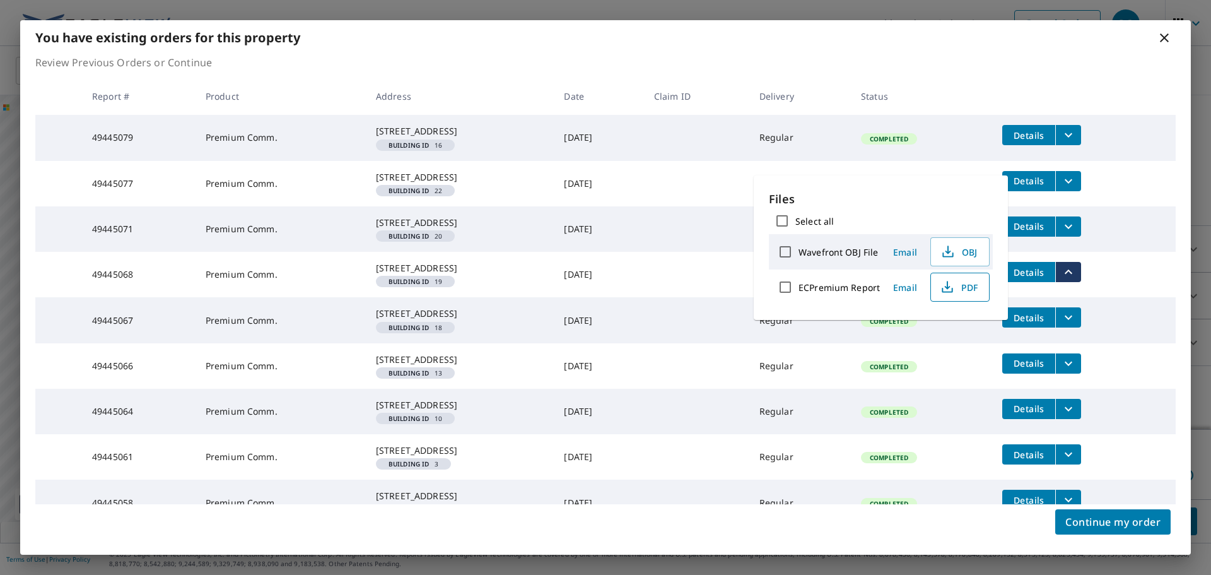
click at [961, 290] on span "PDF" at bounding box center [959, 286] width 40 height 15
click at [1072, 325] on icon "filesDropdownBtn-49445067" at bounding box center [1068, 317] width 15 height 15
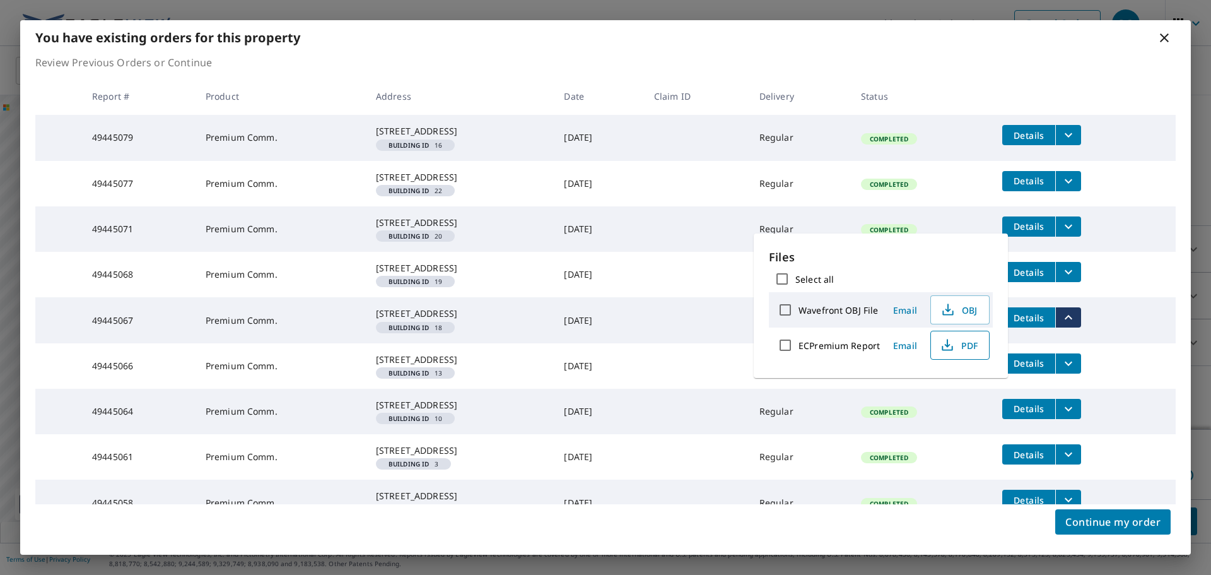
click at [961, 350] on span "PDF" at bounding box center [959, 344] width 40 height 15
click at [1081, 373] on button "filesDropdownBtn-49445066" at bounding box center [1068, 363] width 26 height 20
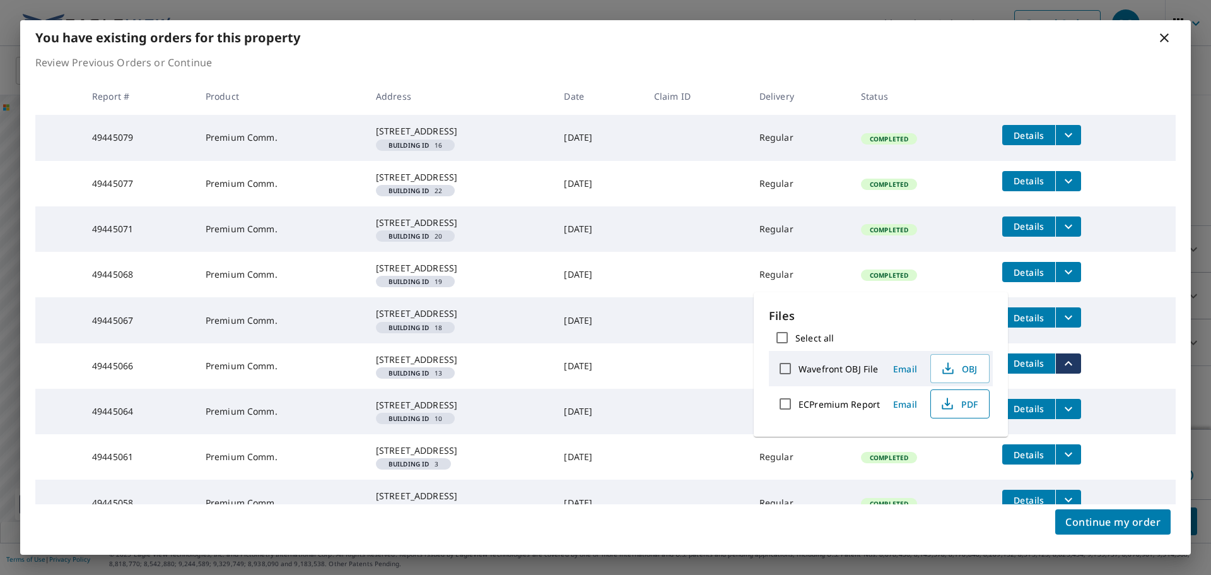
click at [942, 406] on icon "button" at bounding box center [947, 406] width 11 height 5
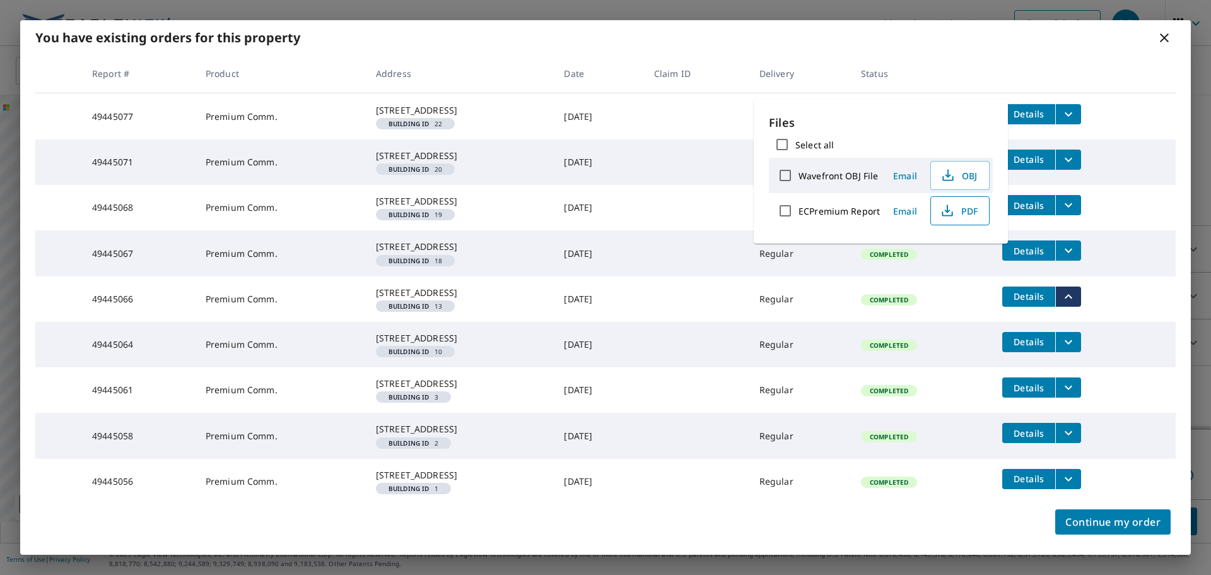
scroll to position [193, 0]
click at [1071, 334] on icon "filesDropdownBtn-49445064" at bounding box center [1068, 341] width 15 height 15
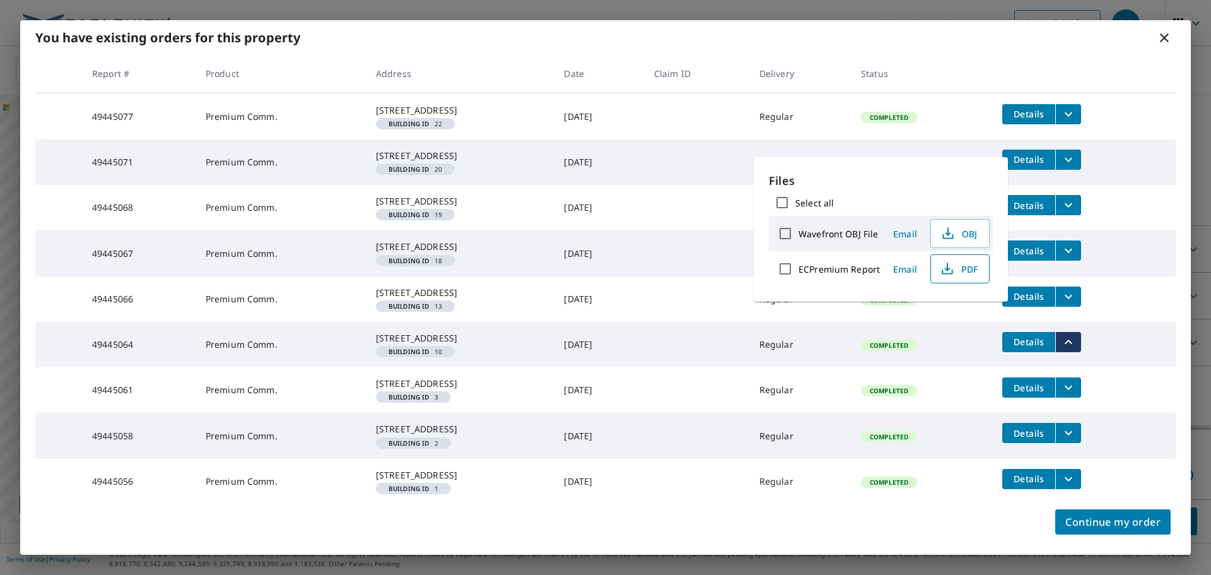
click at [961, 278] on button "PDF" at bounding box center [959, 268] width 59 height 29
click at [1076, 380] on icon "filesDropdownBtn-49445061" at bounding box center [1068, 387] width 15 height 15
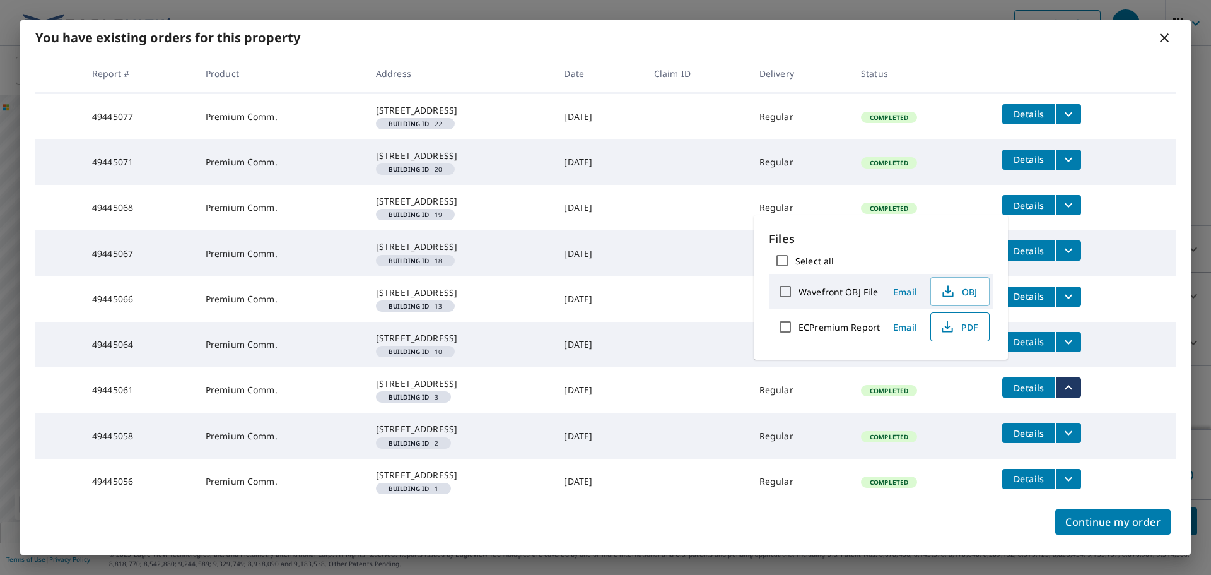
click at [954, 332] on span "PDF" at bounding box center [959, 326] width 40 height 15
click at [1072, 425] on icon "filesDropdownBtn-49445058" at bounding box center [1068, 432] width 15 height 15
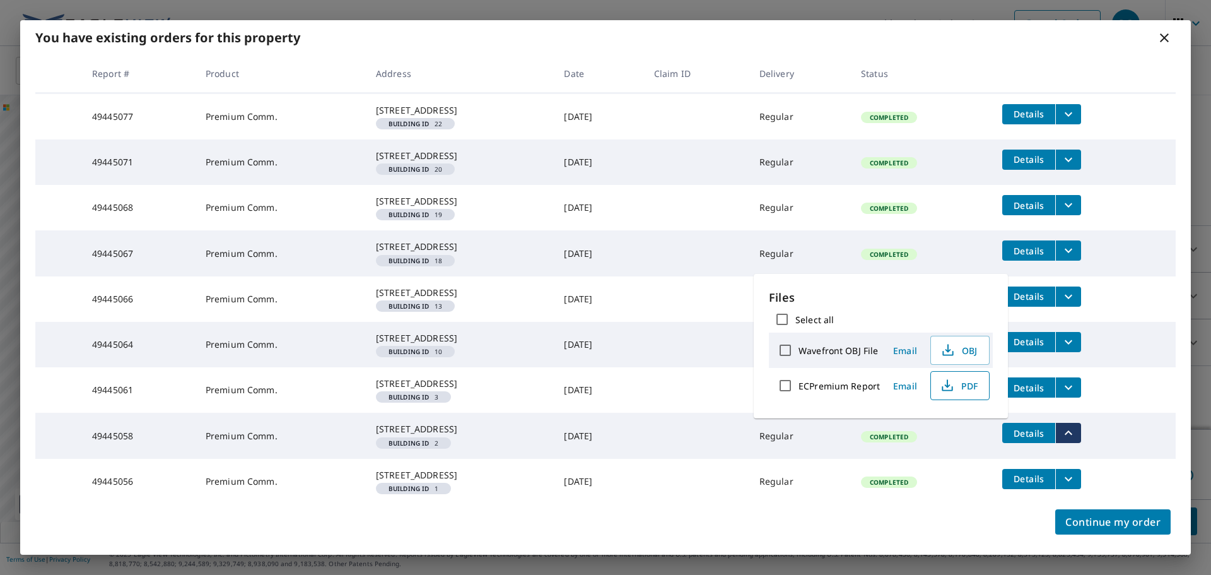
click at [951, 381] on icon "button" at bounding box center [947, 385] width 15 height 15
click at [1076, 471] on icon "filesDropdownBtn-49445056" at bounding box center [1068, 478] width 15 height 15
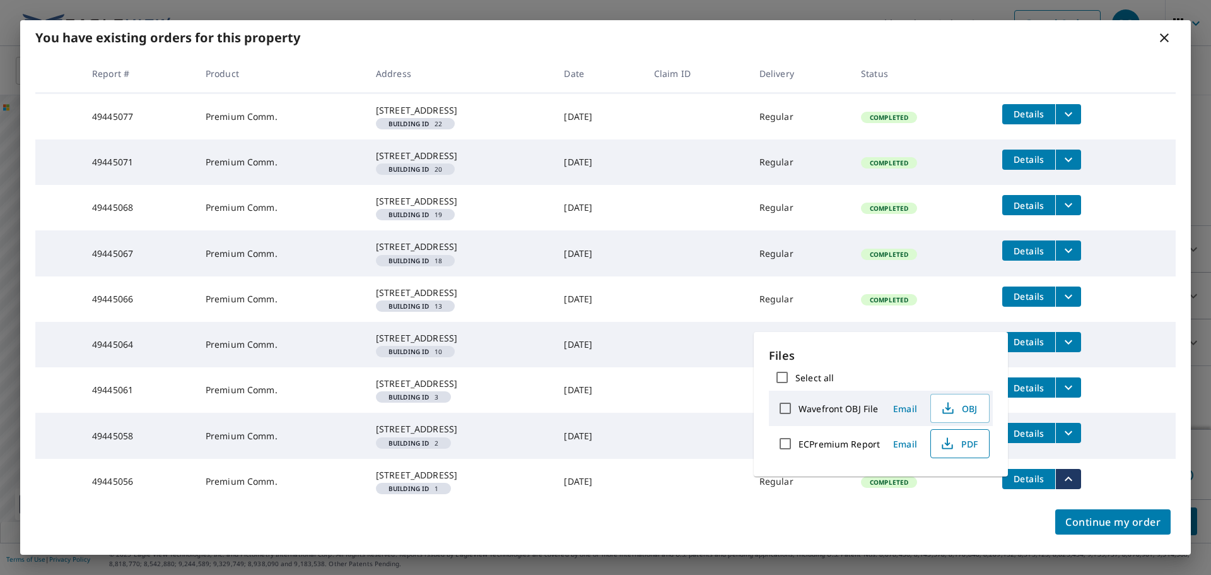
click at [948, 437] on icon "button" at bounding box center [947, 443] width 15 height 15
click at [940, 443] on circle "button" at bounding box center [947, 443] width 15 height 15
click at [853, 49] on div "You have existing orders for this property" at bounding box center [605, 37] width 1171 height 35
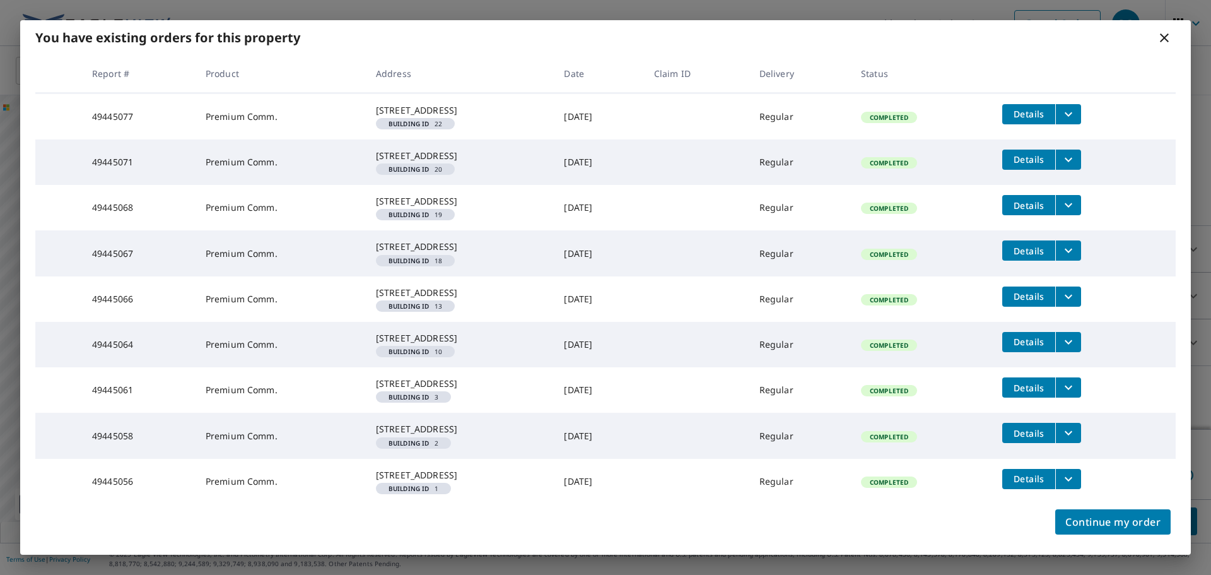
click at [1168, 40] on icon at bounding box center [1164, 37] width 15 height 15
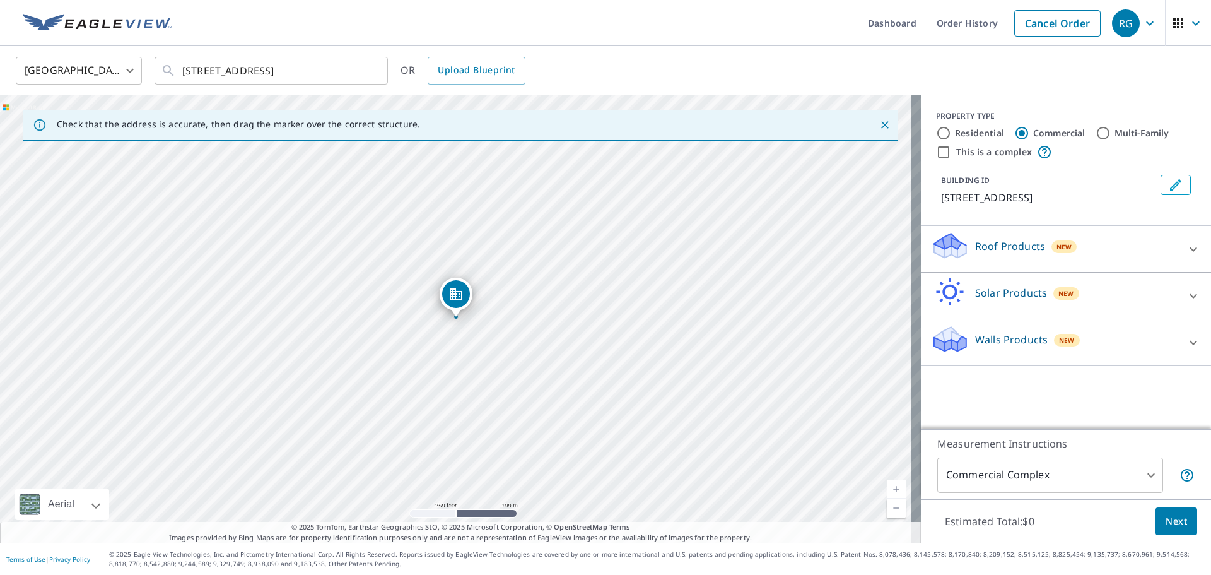
click at [873, 23] on link "Dashboard" at bounding box center [892, 23] width 69 height 46
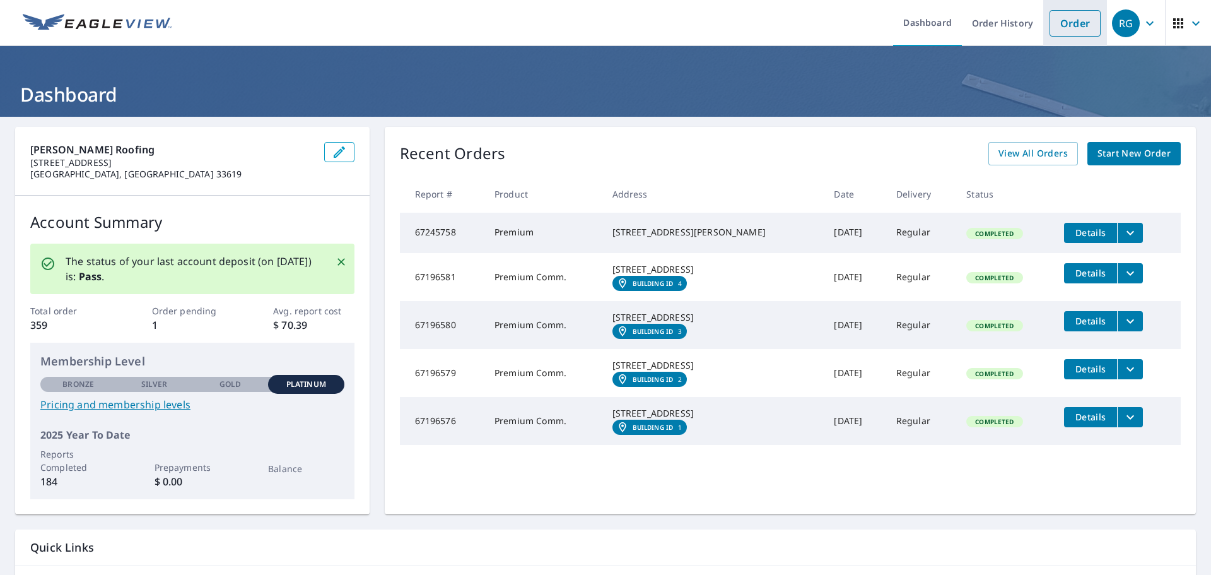
click at [1069, 29] on link "Order" at bounding box center [1075, 23] width 51 height 26
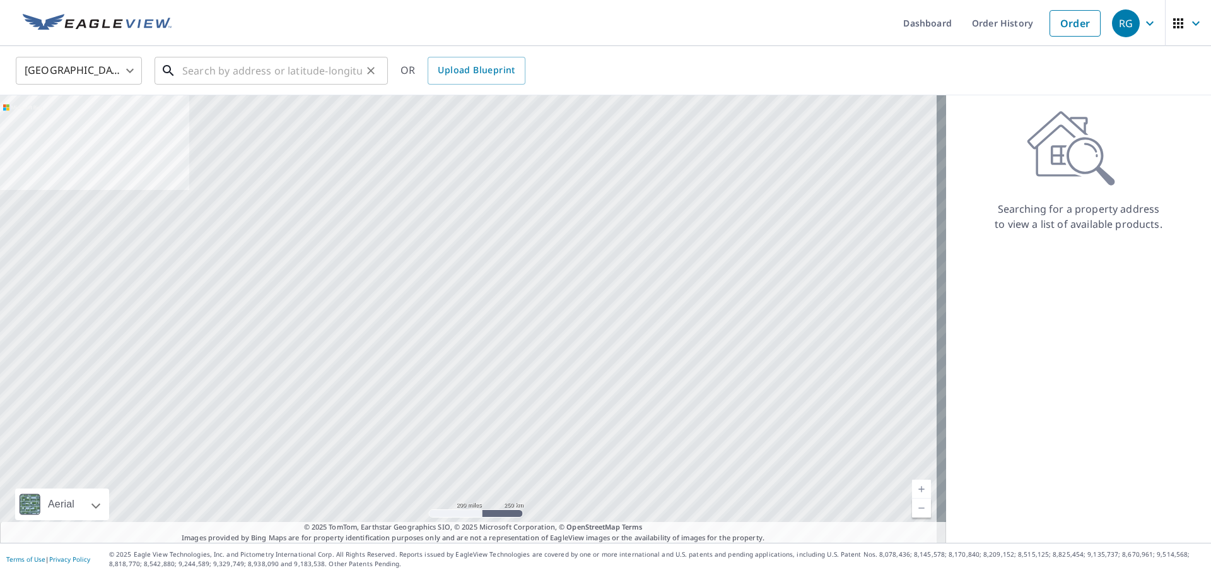
click at [346, 70] on input "text" at bounding box center [272, 70] width 180 height 35
paste input "[STREET_ADDRESS]"
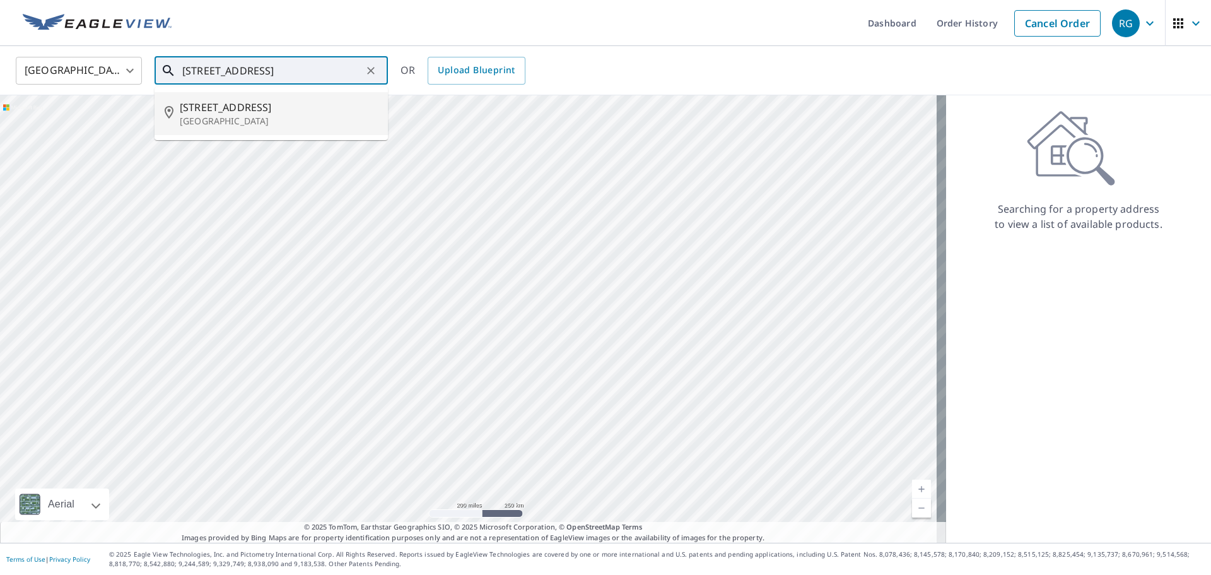
click at [288, 104] on span "[STREET_ADDRESS]" at bounding box center [279, 107] width 198 height 15
type input "[STREET_ADDRESS]"
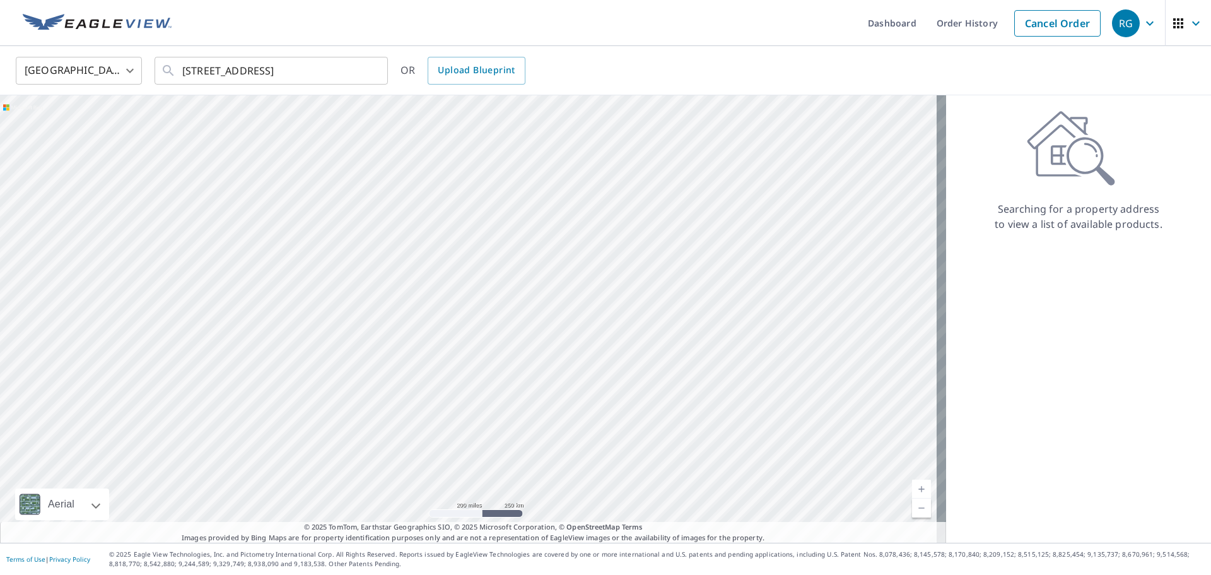
scroll to position [0, 0]
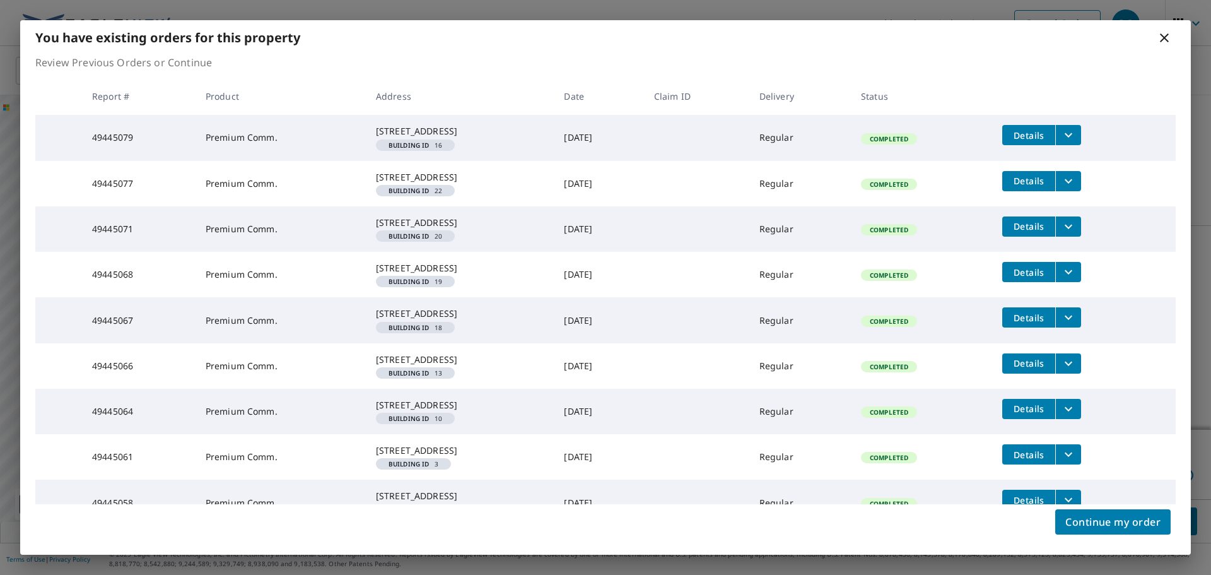
click at [935, 155] on td "Completed" at bounding box center [922, 137] width 142 height 45
drag, startPoint x: 1169, startPoint y: 39, endPoint x: 1159, endPoint y: 45, distance: 11.4
click at [1168, 39] on icon at bounding box center [1164, 37] width 15 height 15
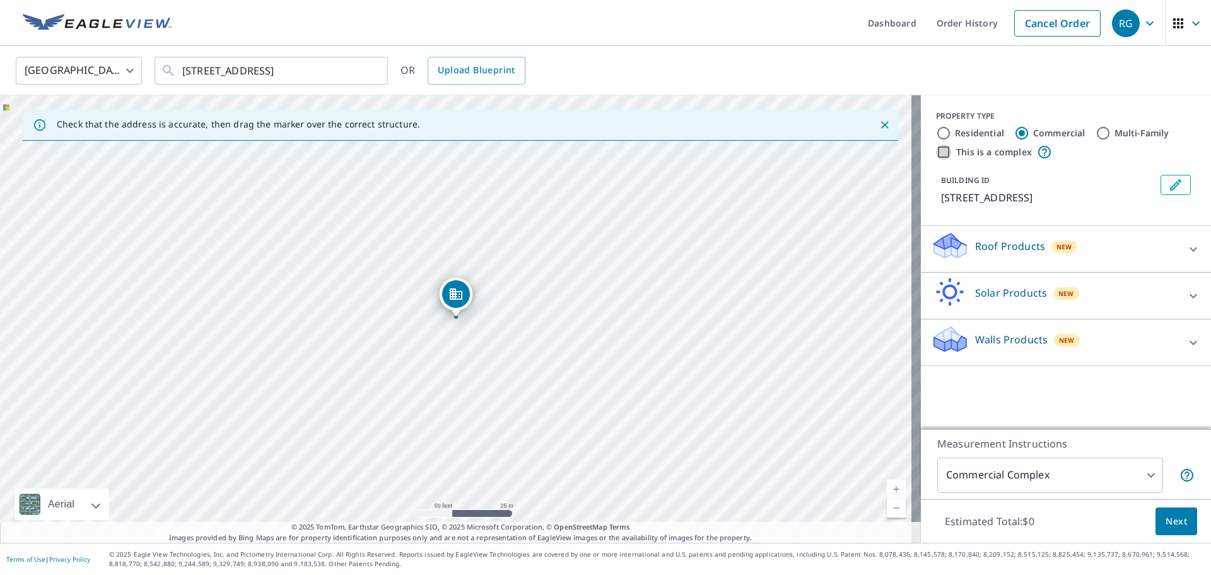
click at [938, 154] on input "This is a complex" at bounding box center [943, 151] width 15 height 15
checkbox input "true"
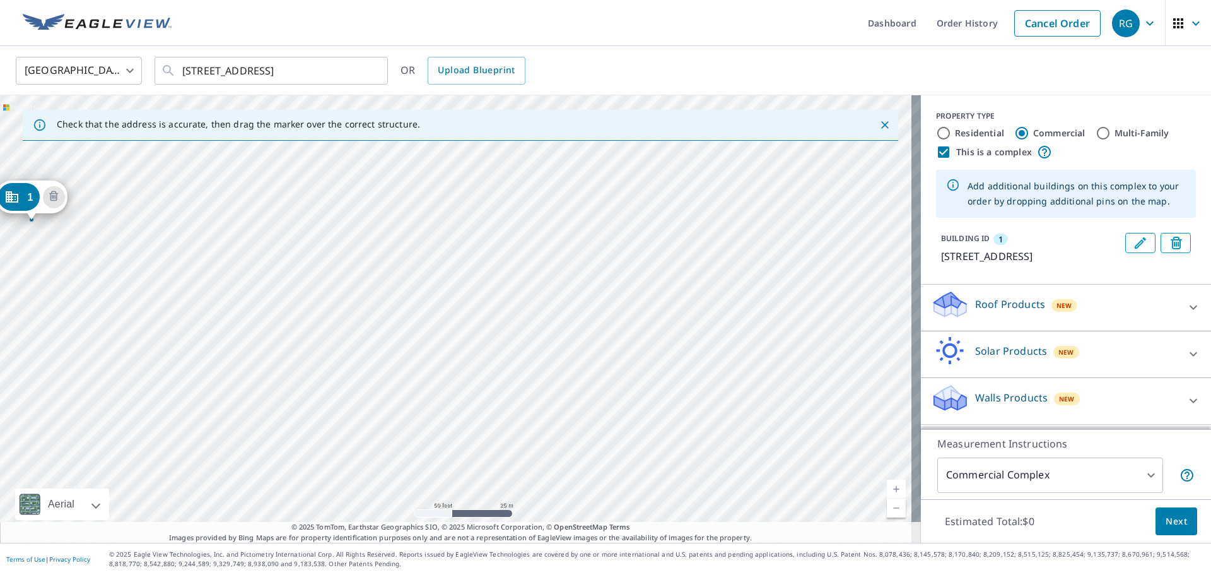
drag, startPoint x: 668, startPoint y: 404, endPoint x: 509, endPoint y: 413, distance: 159.2
click at [244, 301] on div "1 [STREET_ADDRESS]" at bounding box center [460, 318] width 921 height 447
click at [572, 297] on div "1 [STREET_ADDRESS]" at bounding box center [460, 318] width 921 height 447
drag, startPoint x: 202, startPoint y: 216, endPoint x: 495, endPoint y: 300, distance: 303.7
drag, startPoint x: 337, startPoint y: 370, endPoint x: 411, endPoint y: 376, distance: 74.1
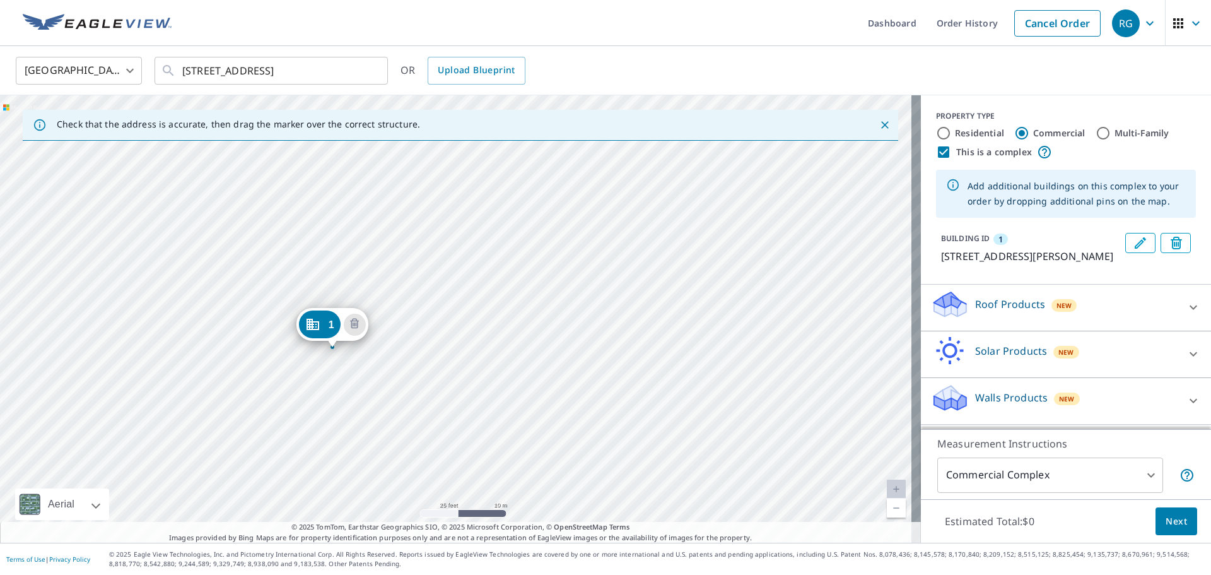
click at [411, 376] on div "1 [STREET_ADDRESS][PERSON_NAME]" at bounding box center [460, 318] width 921 height 447
drag, startPoint x: 395, startPoint y: 337, endPoint x: 386, endPoint y: 332, distance: 10.2
click at [1057, 310] on span "New" at bounding box center [1065, 305] width 16 height 10
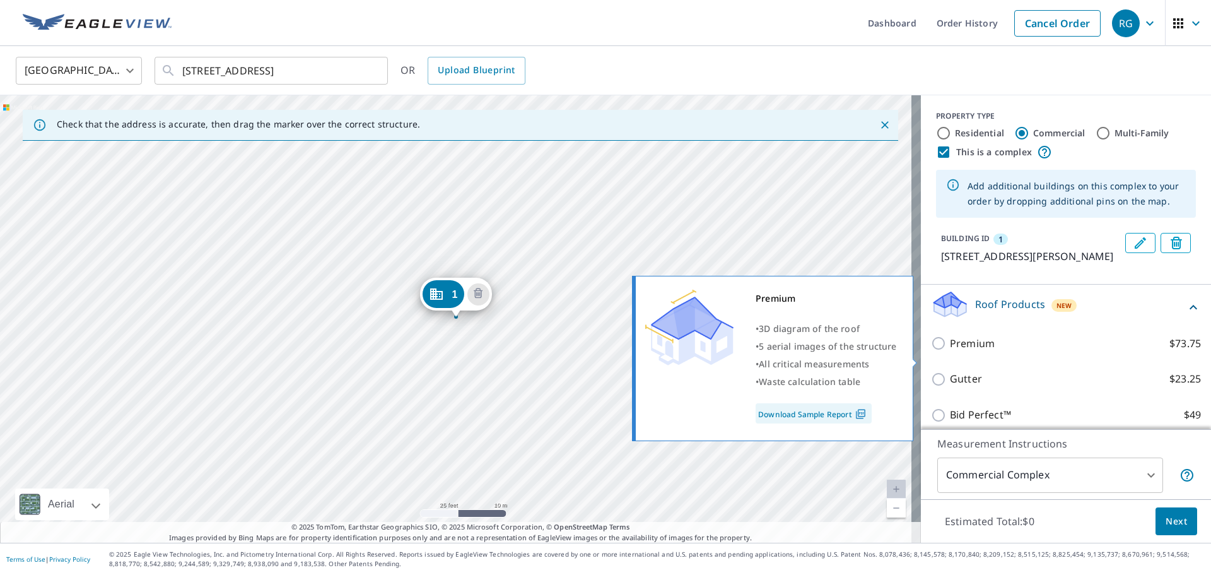
click at [931, 351] on input "Premium $73.75" at bounding box center [940, 343] width 19 height 15
checkbox input "true"
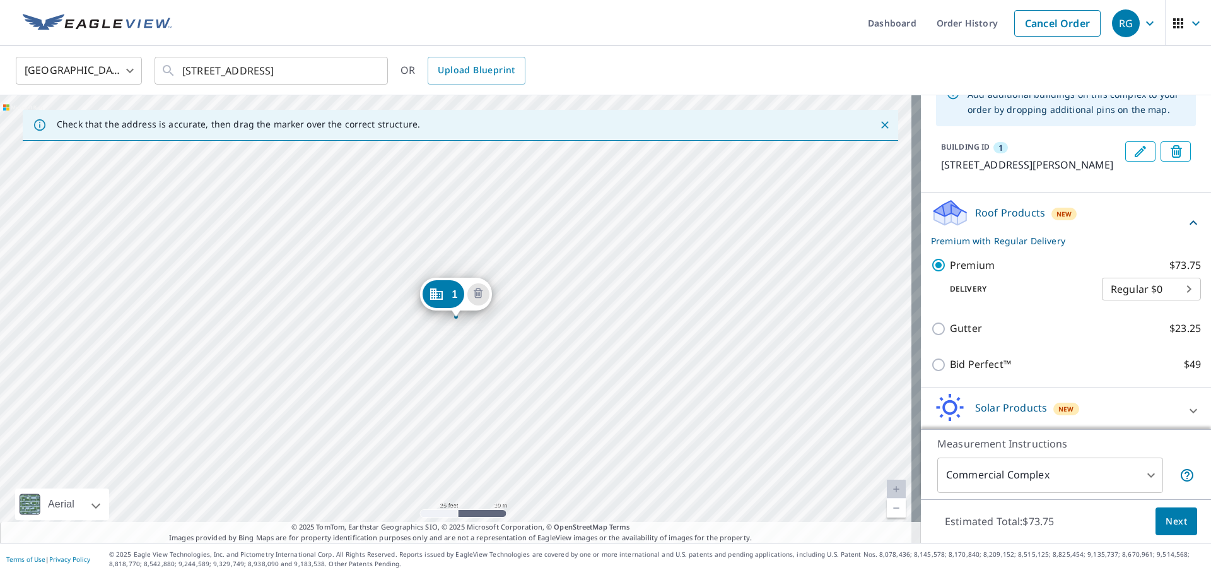
scroll to position [63, 0]
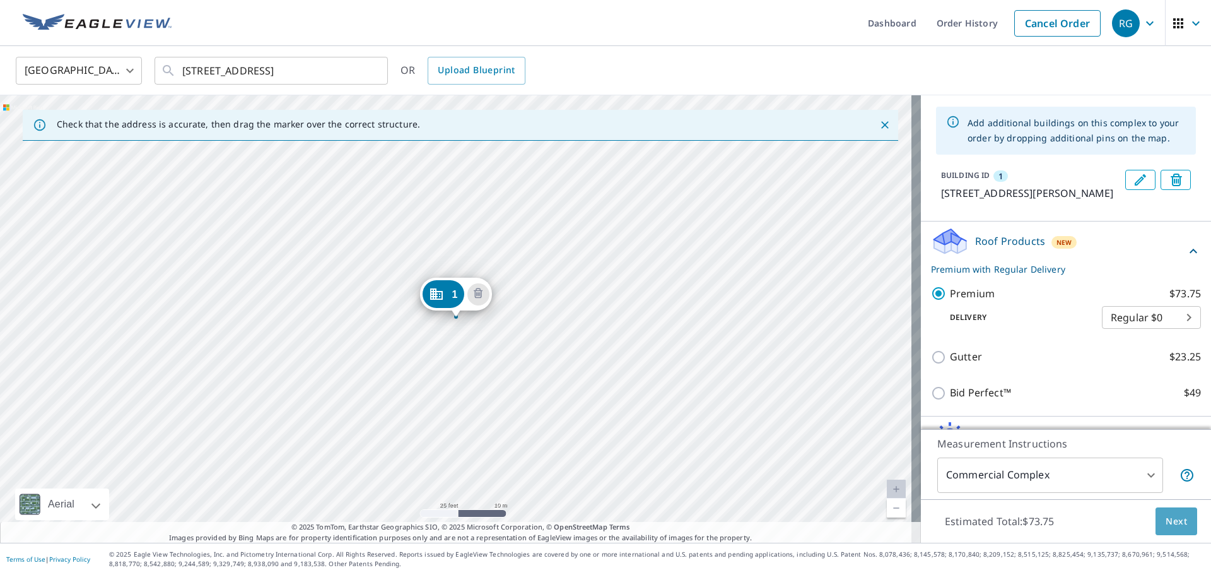
click at [1161, 512] on button "Next" at bounding box center [1177, 521] width 42 height 28
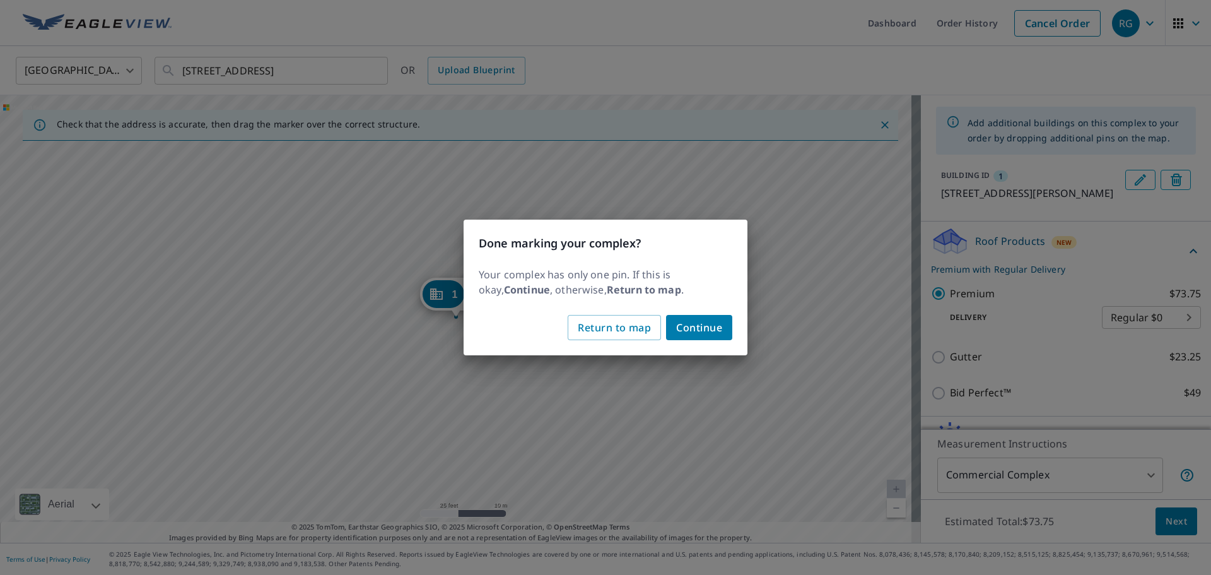
click at [683, 320] on span "Continue" at bounding box center [699, 328] width 46 height 18
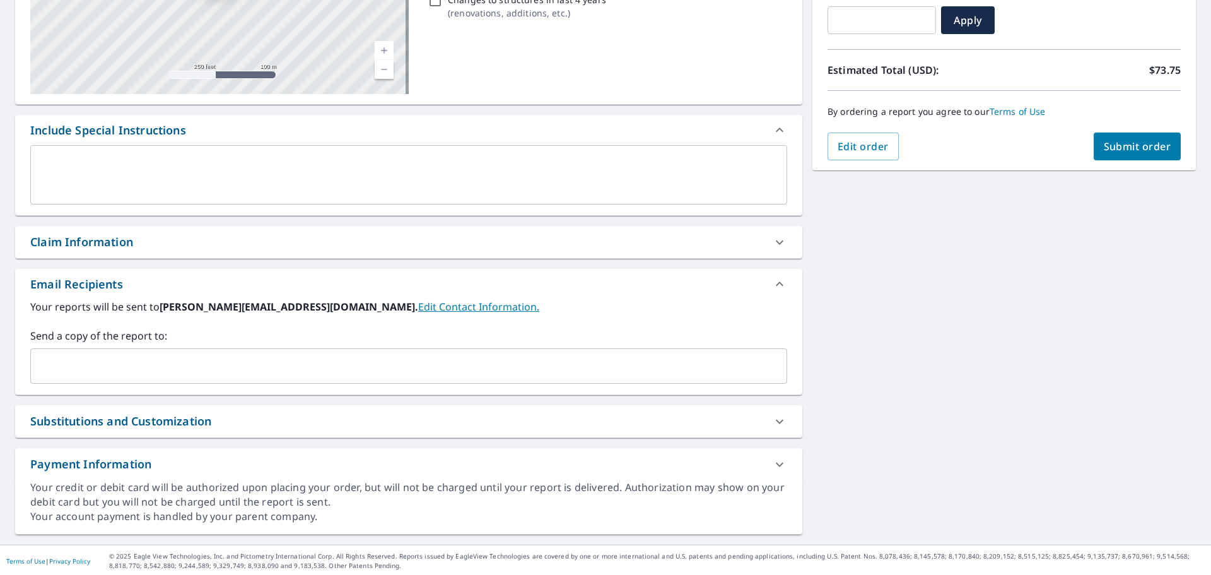
scroll to position [234, 0]
click at [184, 363] on input "text" at bounding box center [399, 364] width 727 height 24
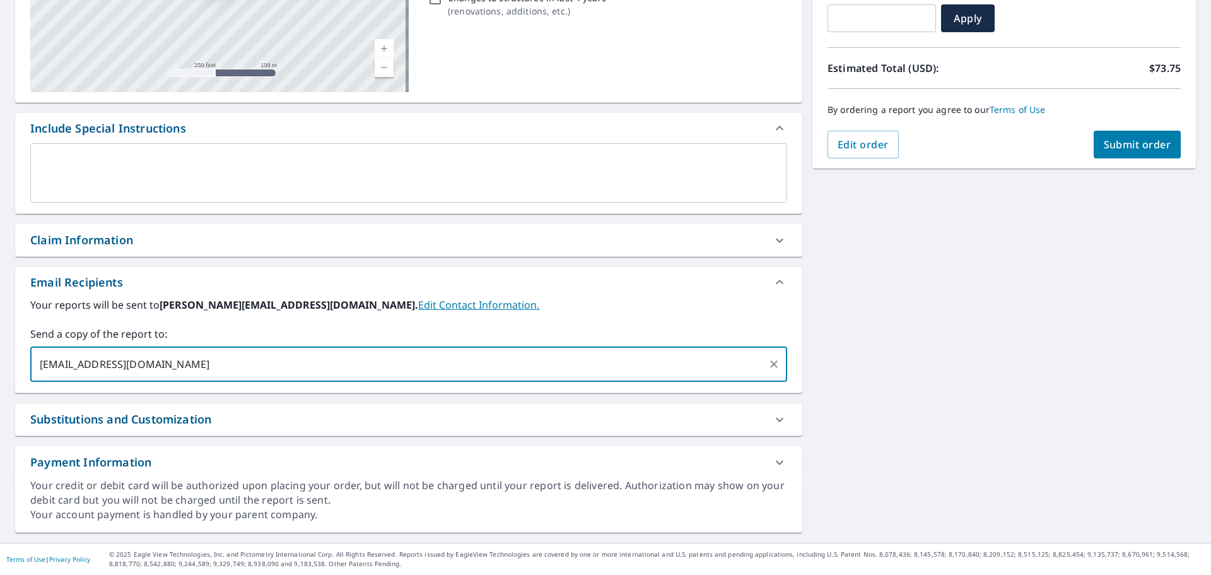
type input "[EMAIL_ADDRESS][DOMAIN_NAME]"
click at [1132, 150] on button "Submit order" at bounding box center [1138, 145] width 88 height 28
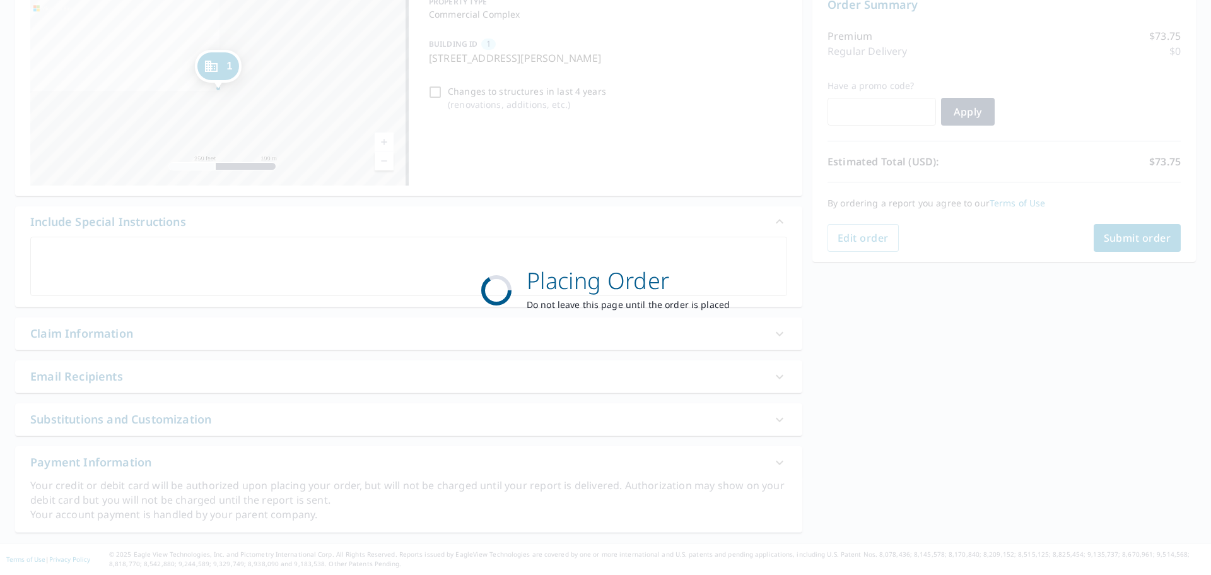
scroll to position [141, 0]
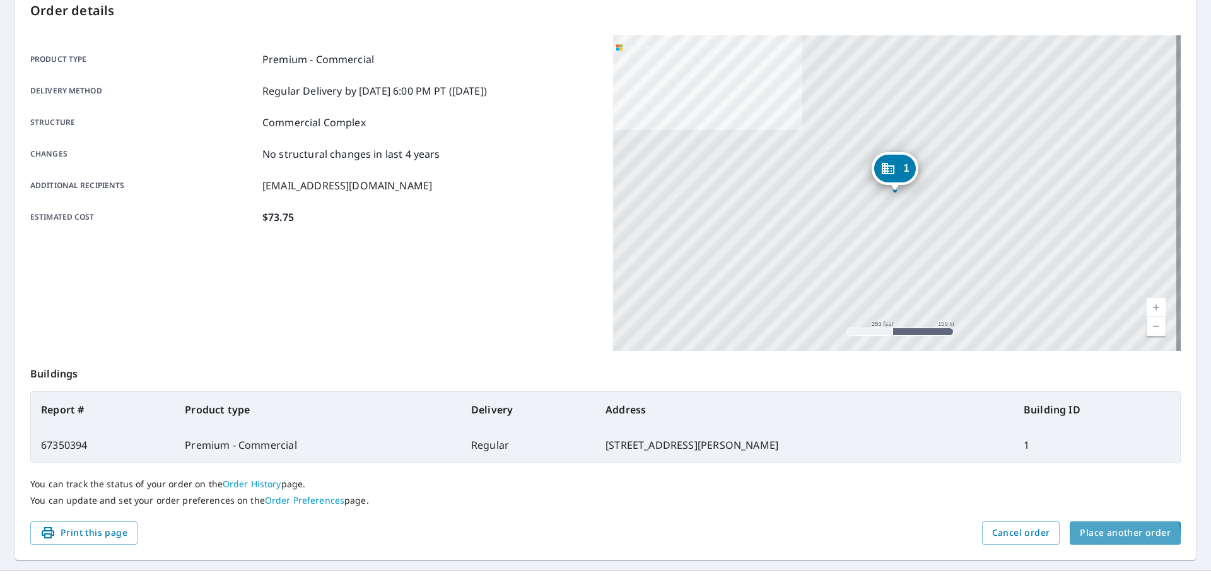
click at [1095, 537] on span "Place another order" at bounding box center [1125, 533] width 91 height 16
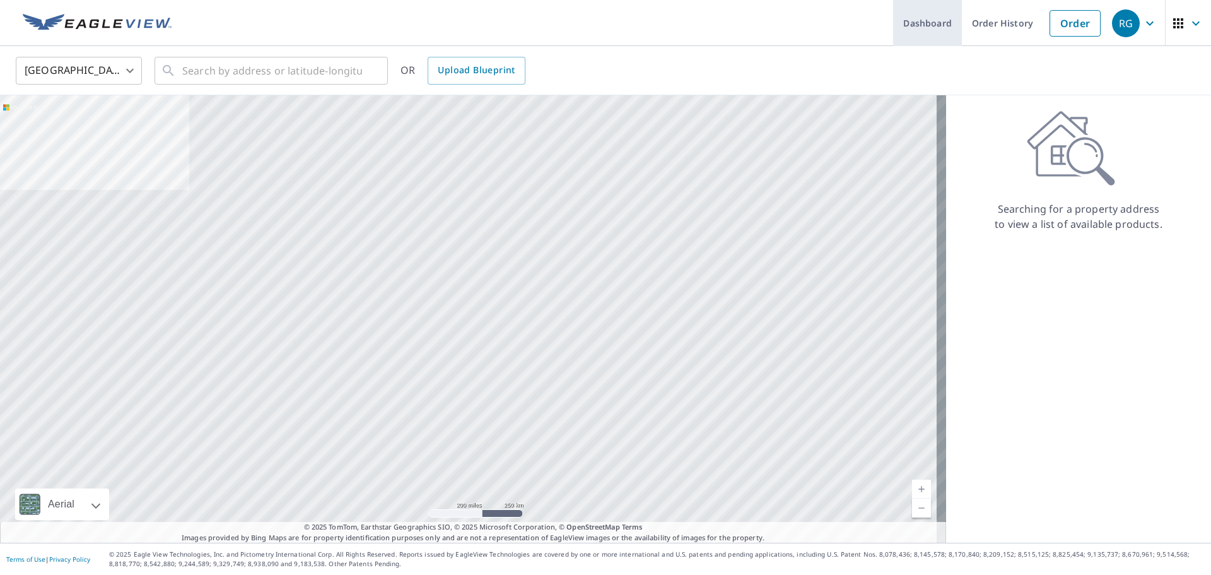
click at [925, 37] on link "Dashboard" at bounding box center [927, 23] width 69 height 46
